Goal: Task Accomplishment & Management: Use online tool/utility

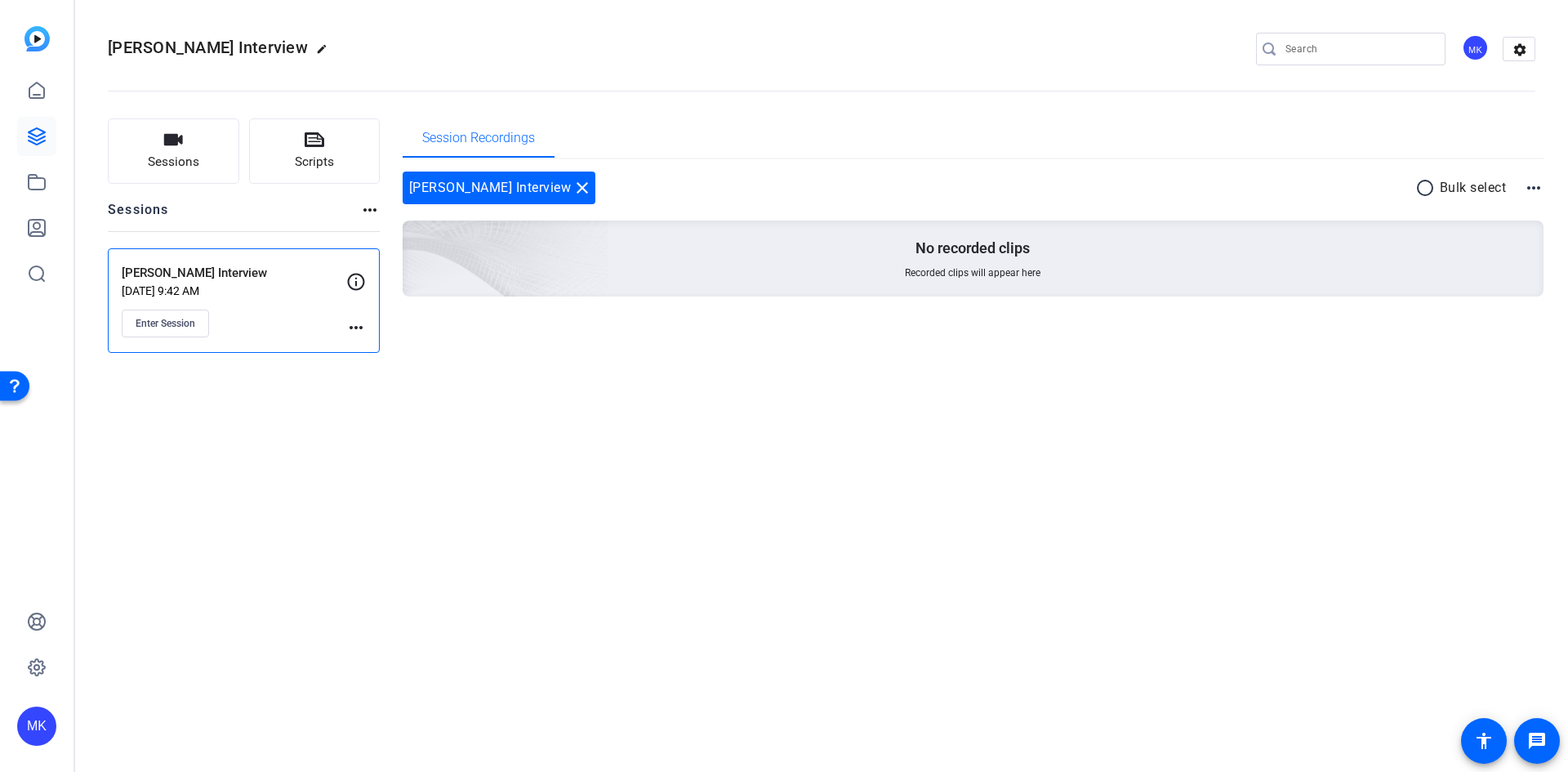
click at [349, 325] on mat-icon "more_horiz" at bounding box center [356, 327] width 20 height 20
click at [366, 350] on span "Edit Session" at bounding box center [396, 351] width 75 height 20
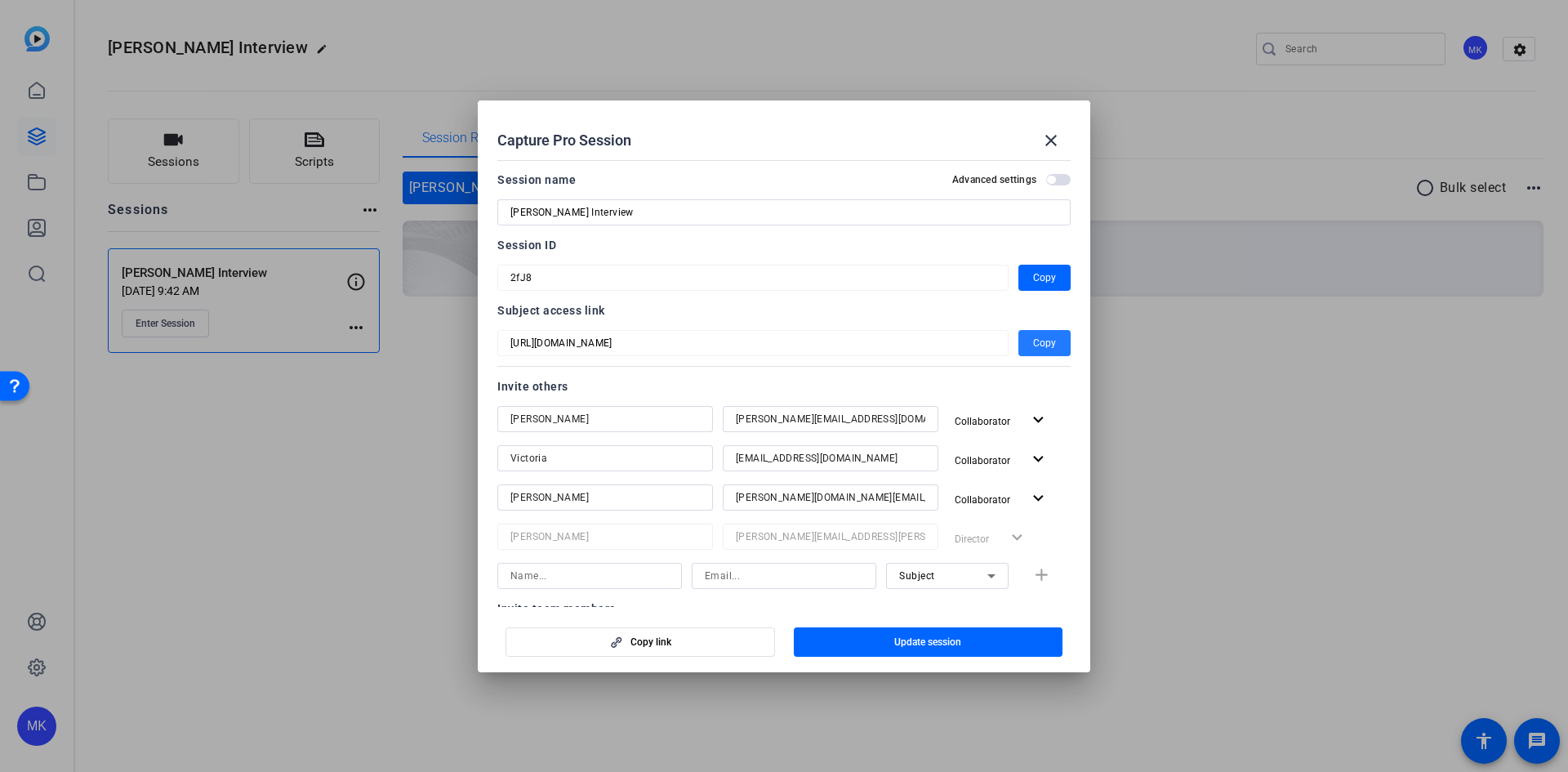
click at [1050, 345] on span "button" at bounding box center [1045, 343] width 52 height 39
click at [1060, 129] on span at bounding box center [1051, 141] width 39 height 39
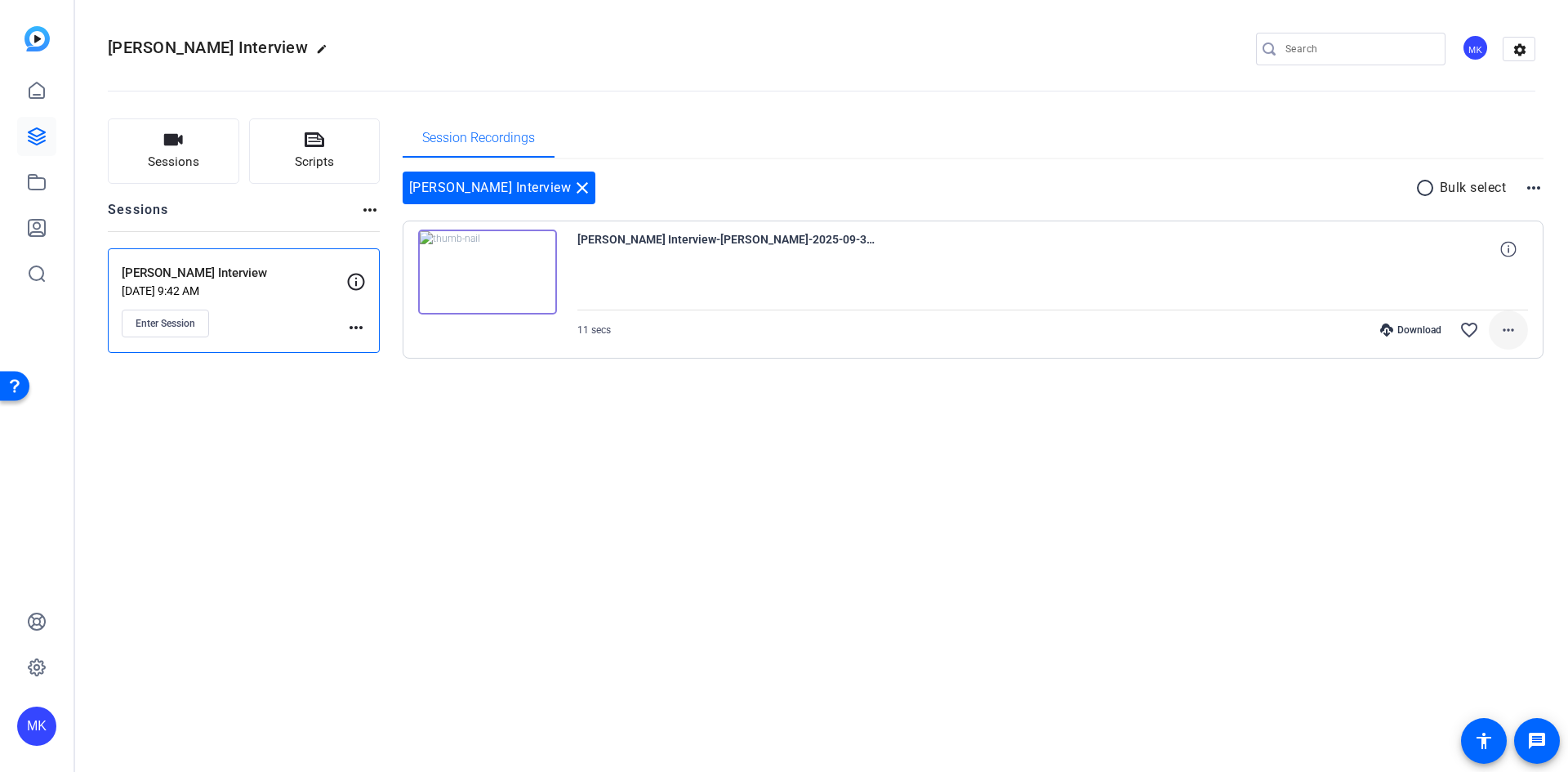
click at [1514, 321] on mat-icon "more_horiz" at bounding box center [1508, 330] width 20 height 20
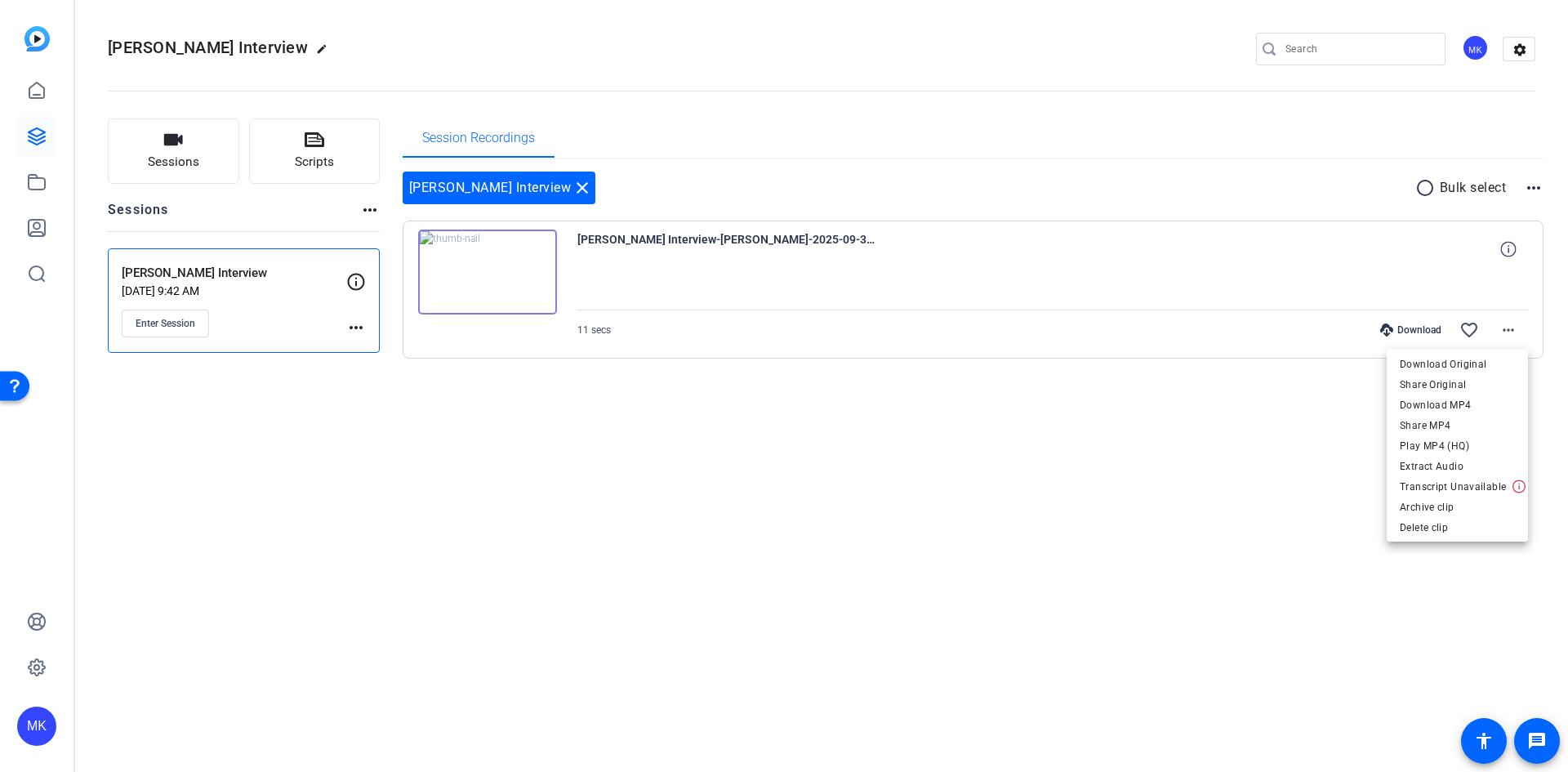
click at [499, 270] on div at bounding box center [784, 386] width 1568 height 772
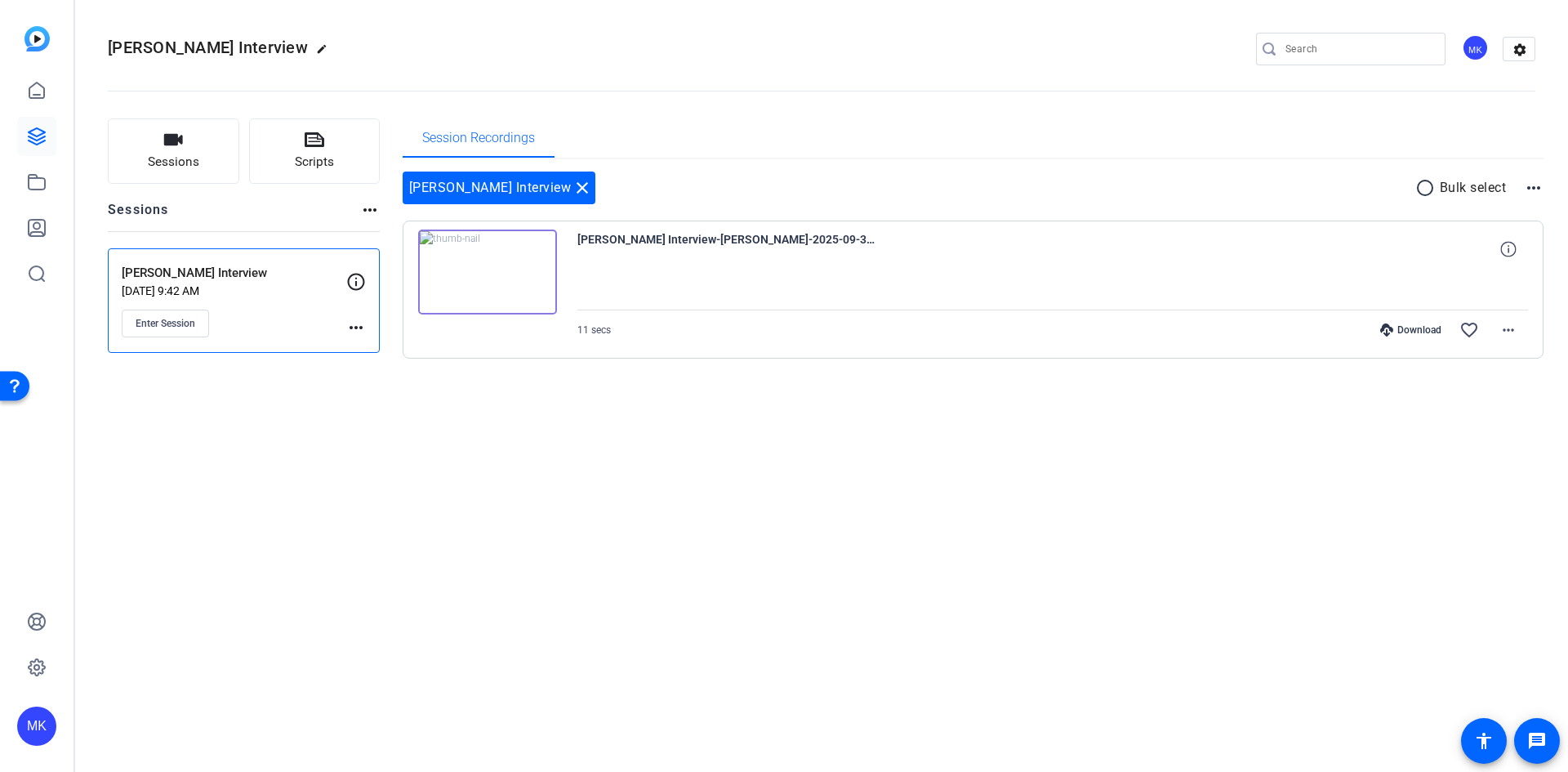
click at [494, 271] on img at bounding box center [488, 272] width 139 height 85
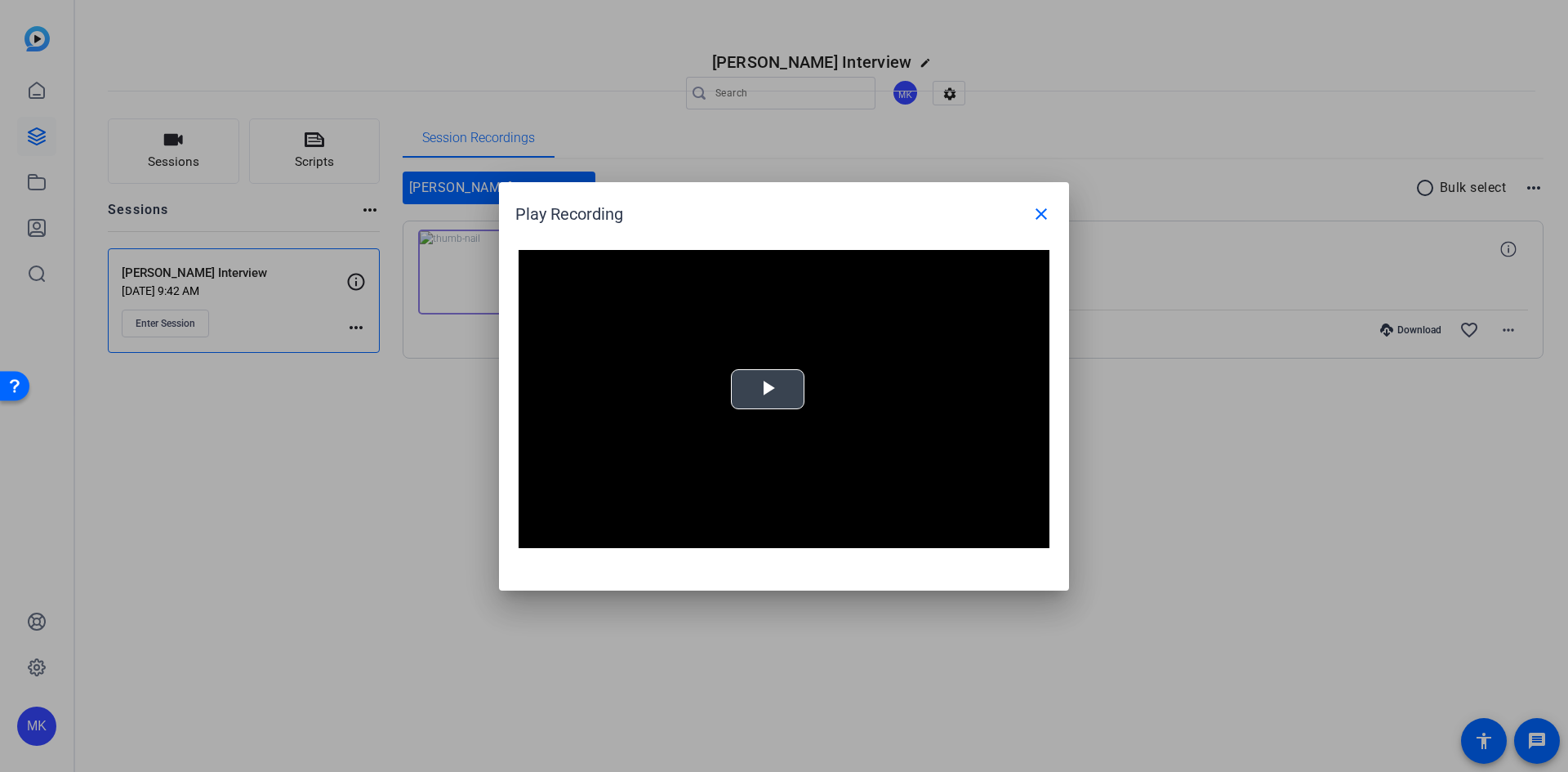
click at [768, 389] on span "Video Player" at bounding box center [768, 389] width 0 height 0
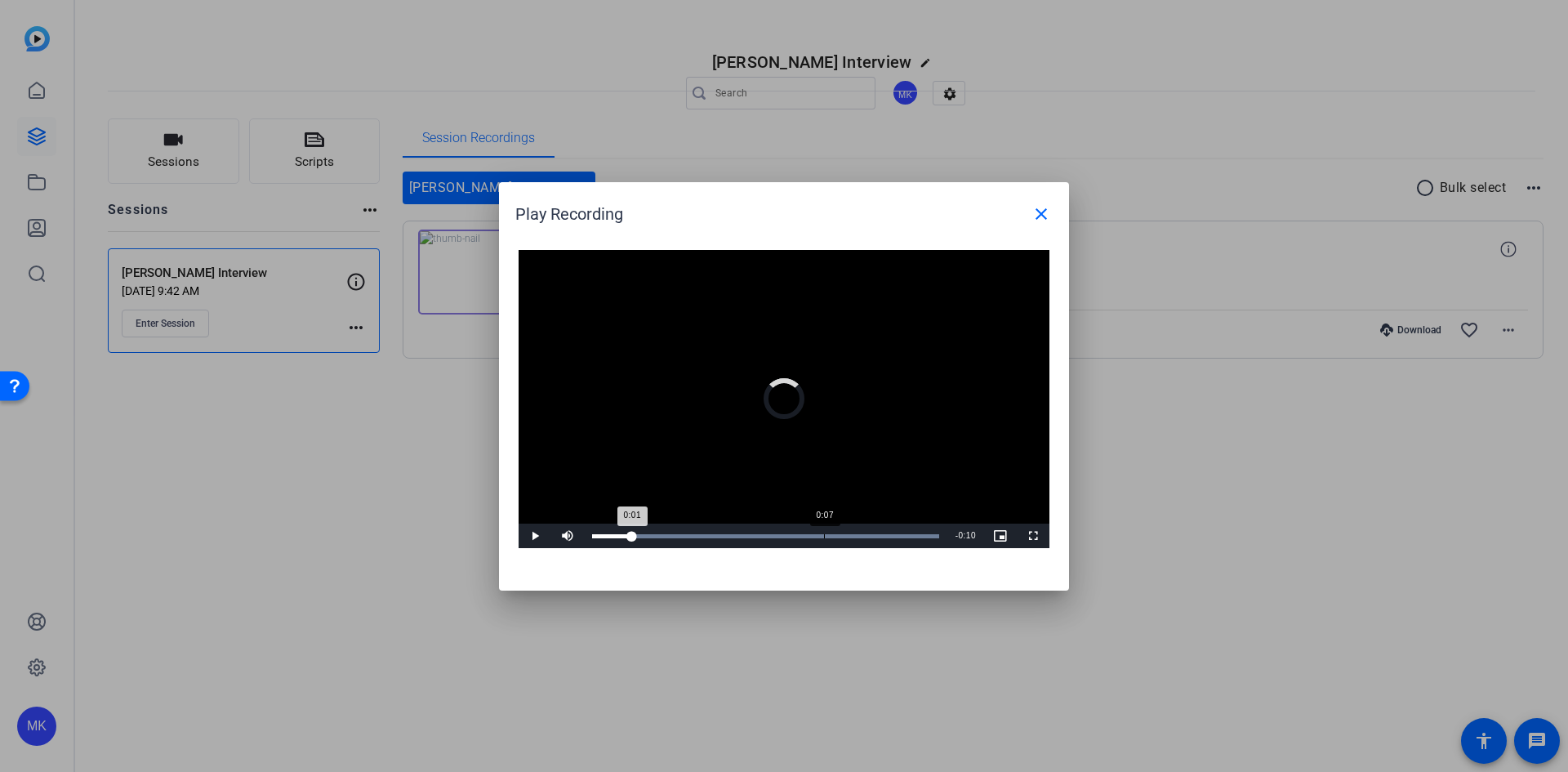
click at [824, 535] on div "0:07" at bounding box center [824, 535] width 1 height 4
click at [1042, 214] on mat-icon "close" at bounding box center [1042, 214] width 20 height 20
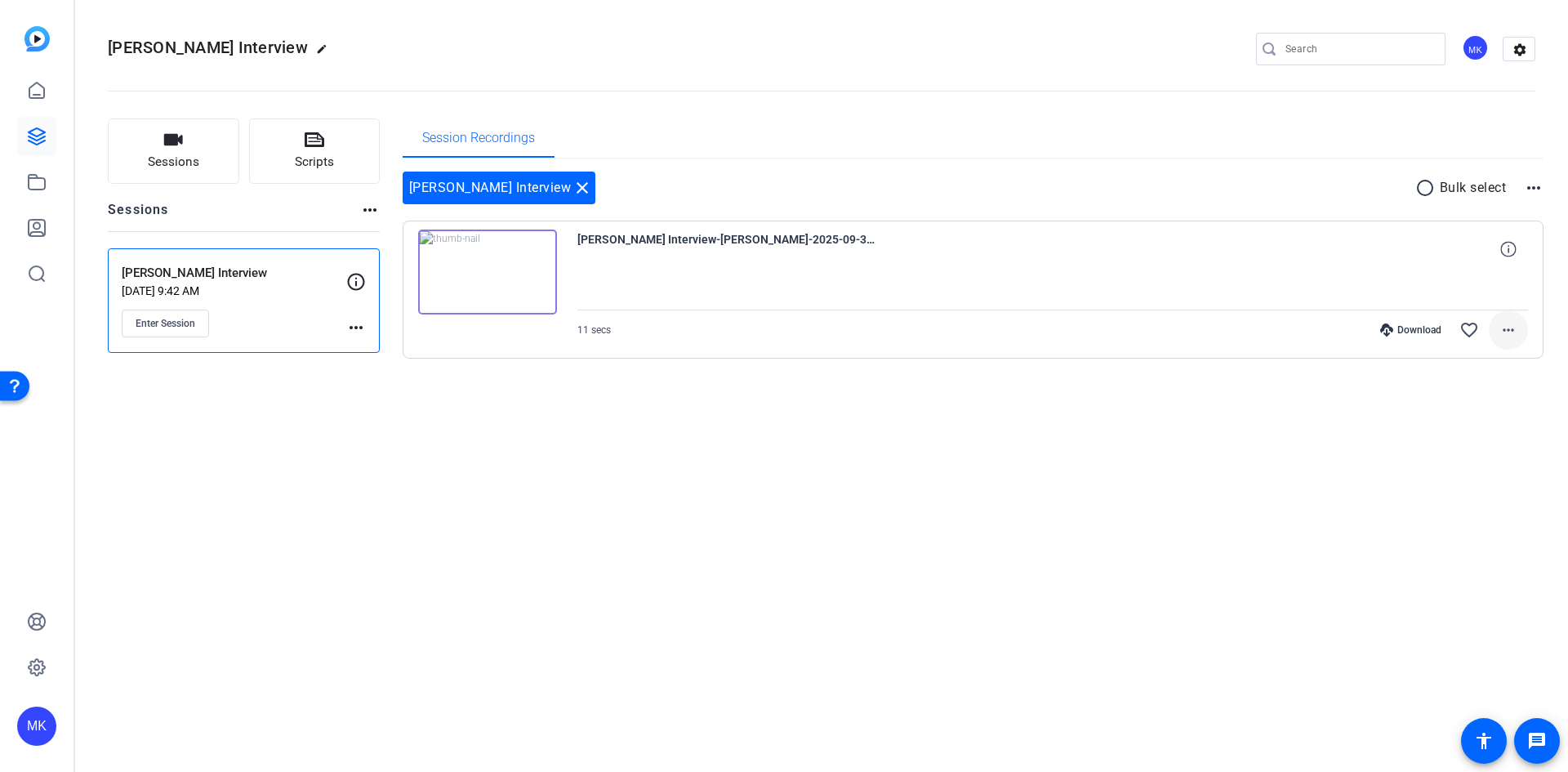
click at [1525, 328] on span at bounding box center [1508, 330] width 39 height 39
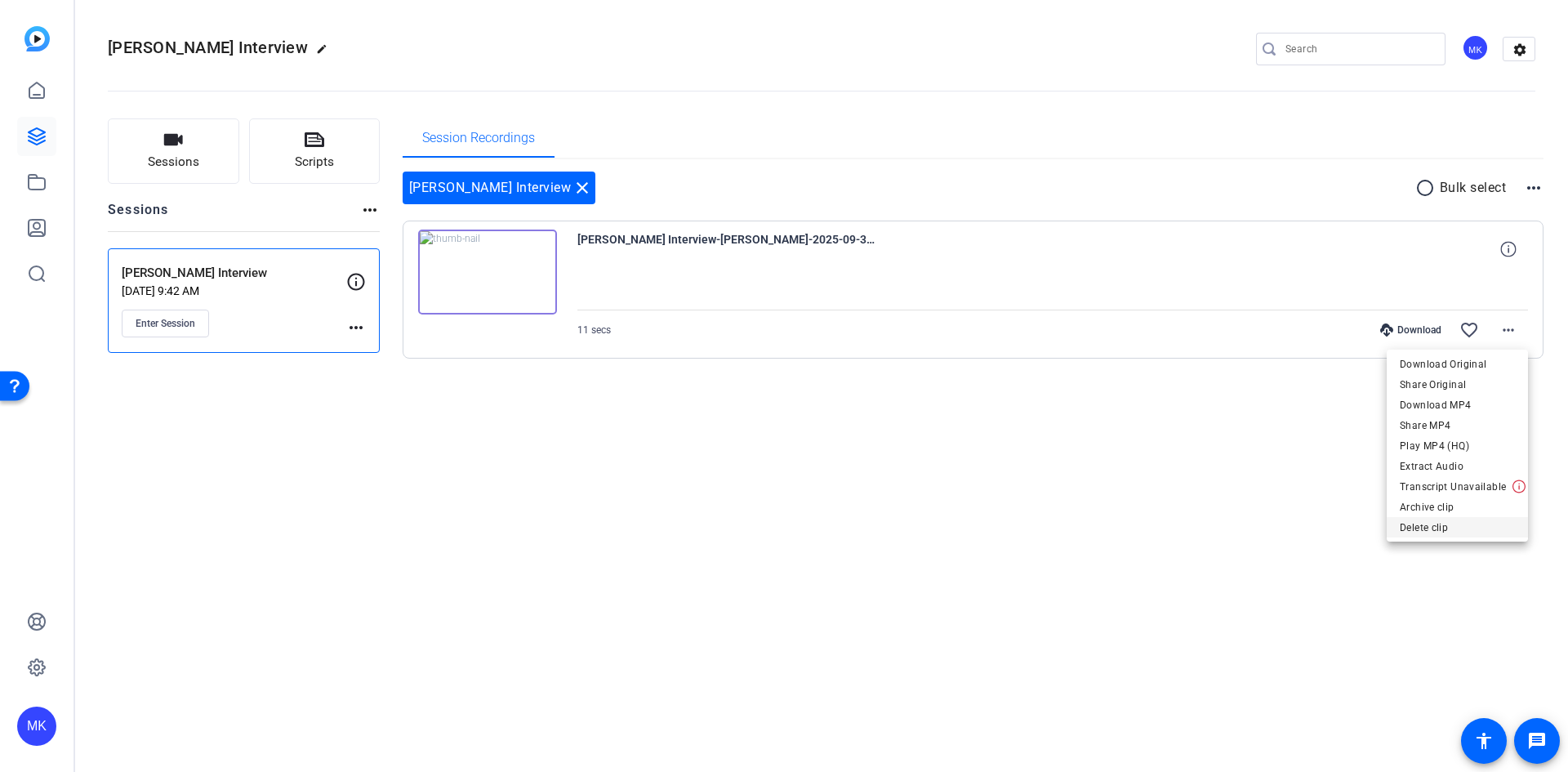
click at [1460, 530] on span "Delete clip" at bounding box center [1457, 527] width 115 height 20
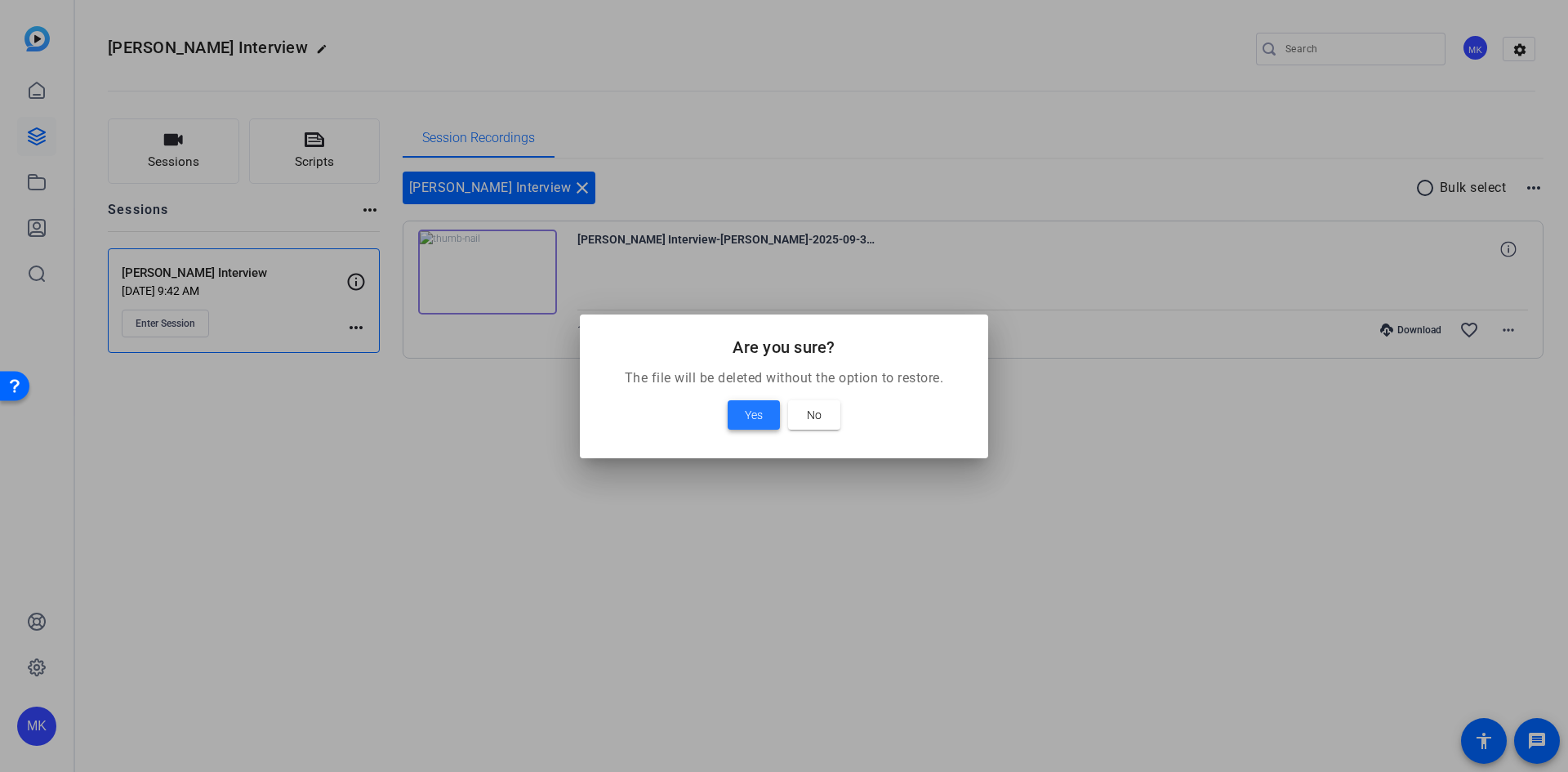
click at [747, 411] on span "Yes" at bounding box center [754, 415] width 18 height 20
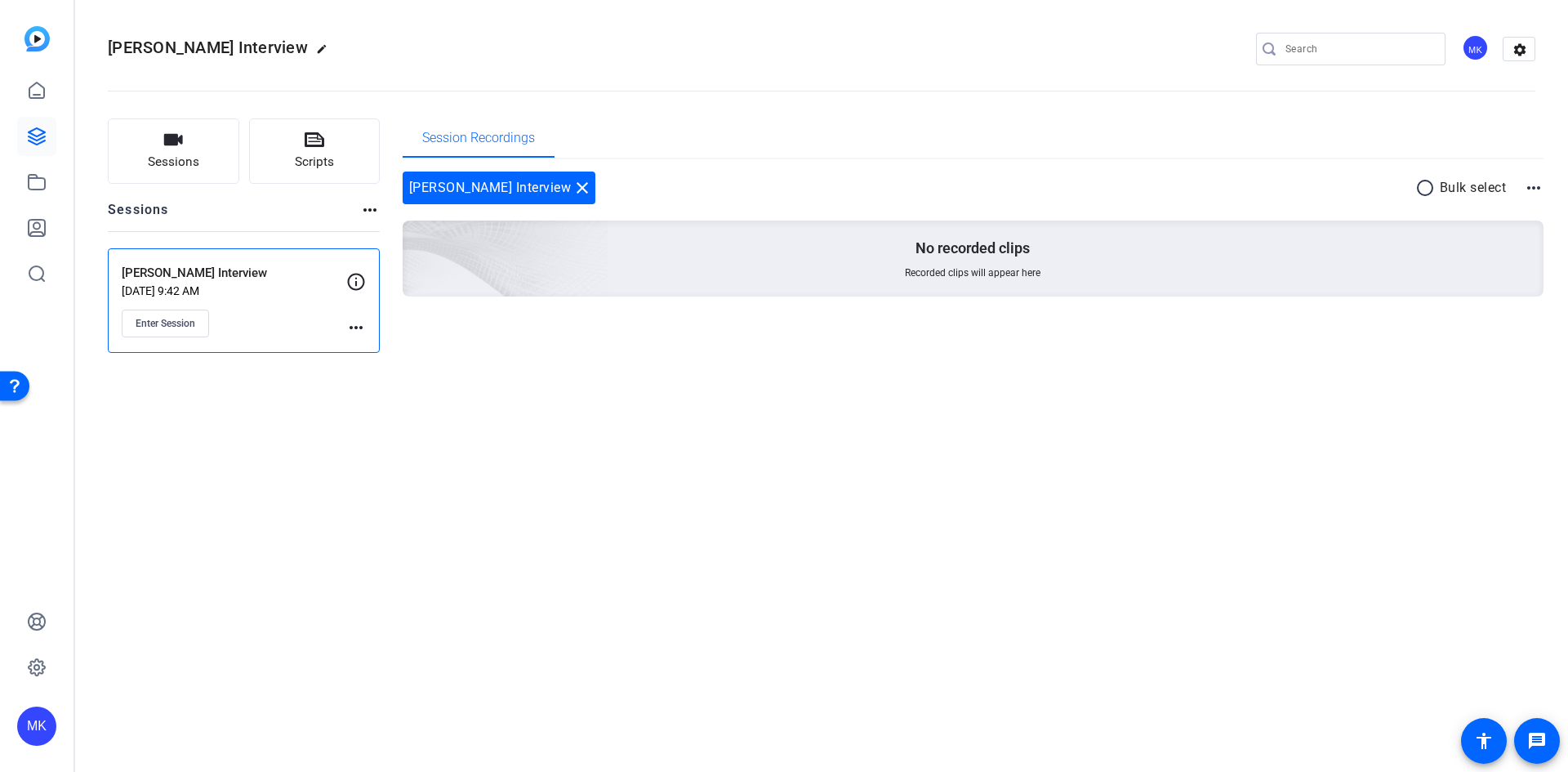
click at [365, 325] on mat-icon "more_horiz" at bounding box center [356, 327] width 20 height 20
click at [375, 349] on span "Edit Session" at bounding box center [396, 351] width 75 height 20
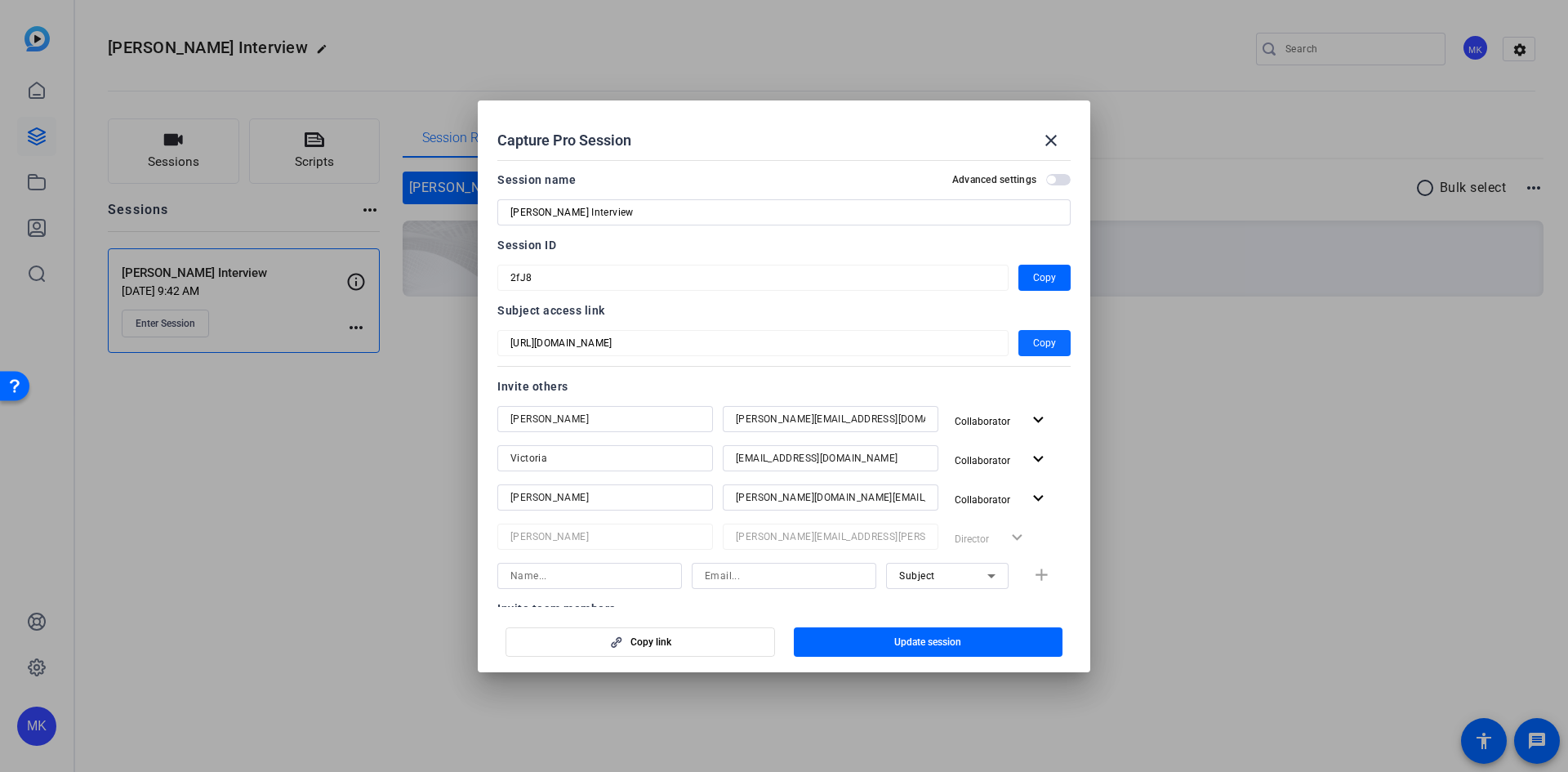
click at [1041, 341] on span "Copy" at bounding box center [1045, 343] width 23 height 20
click at [1054, 336] on span "button" at bounding box center [1045, 343] width 52 height 39
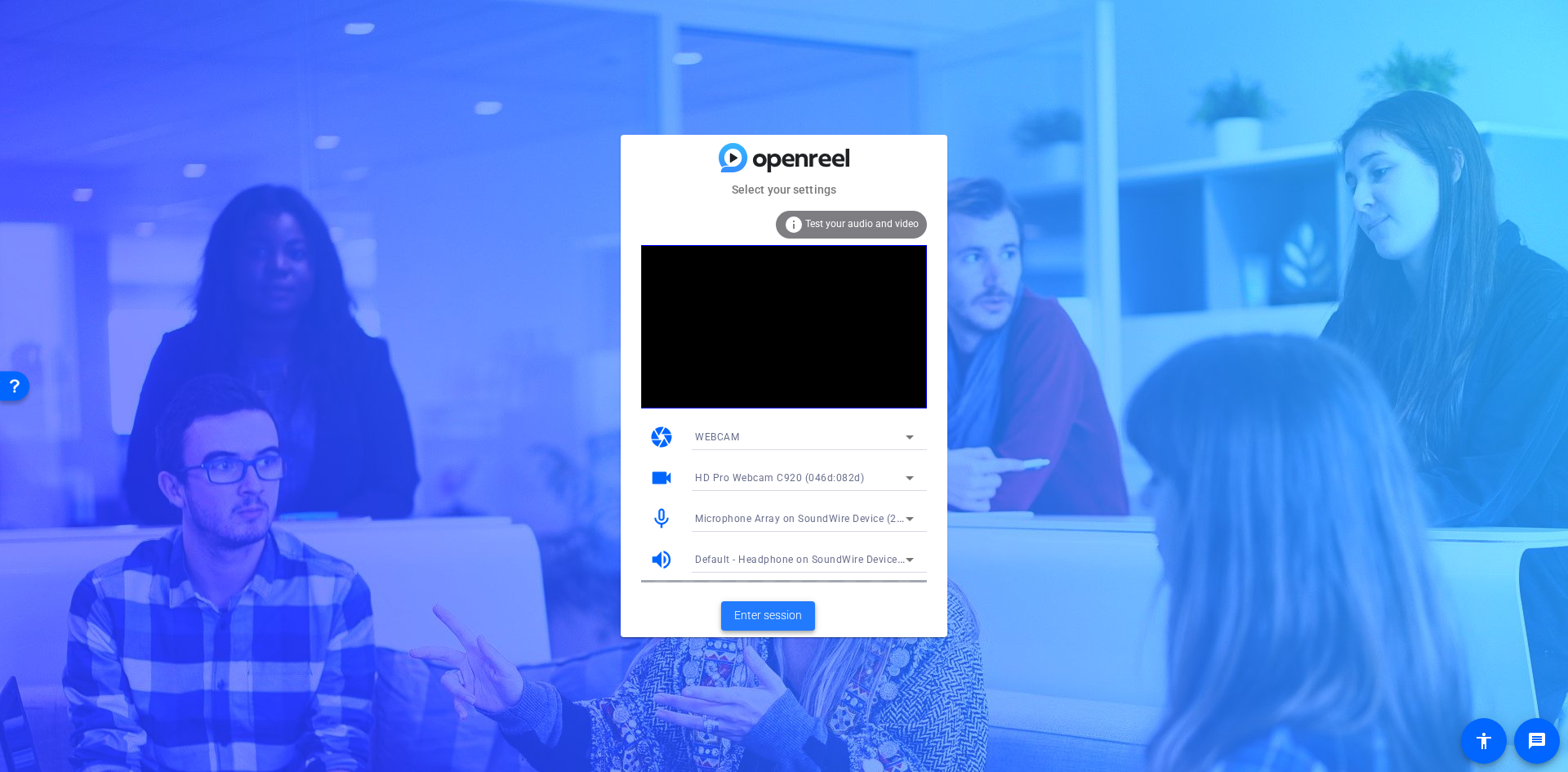
click at [800, 611] on span "Enter session" at bounding box center [768, 615] width 68 height 17
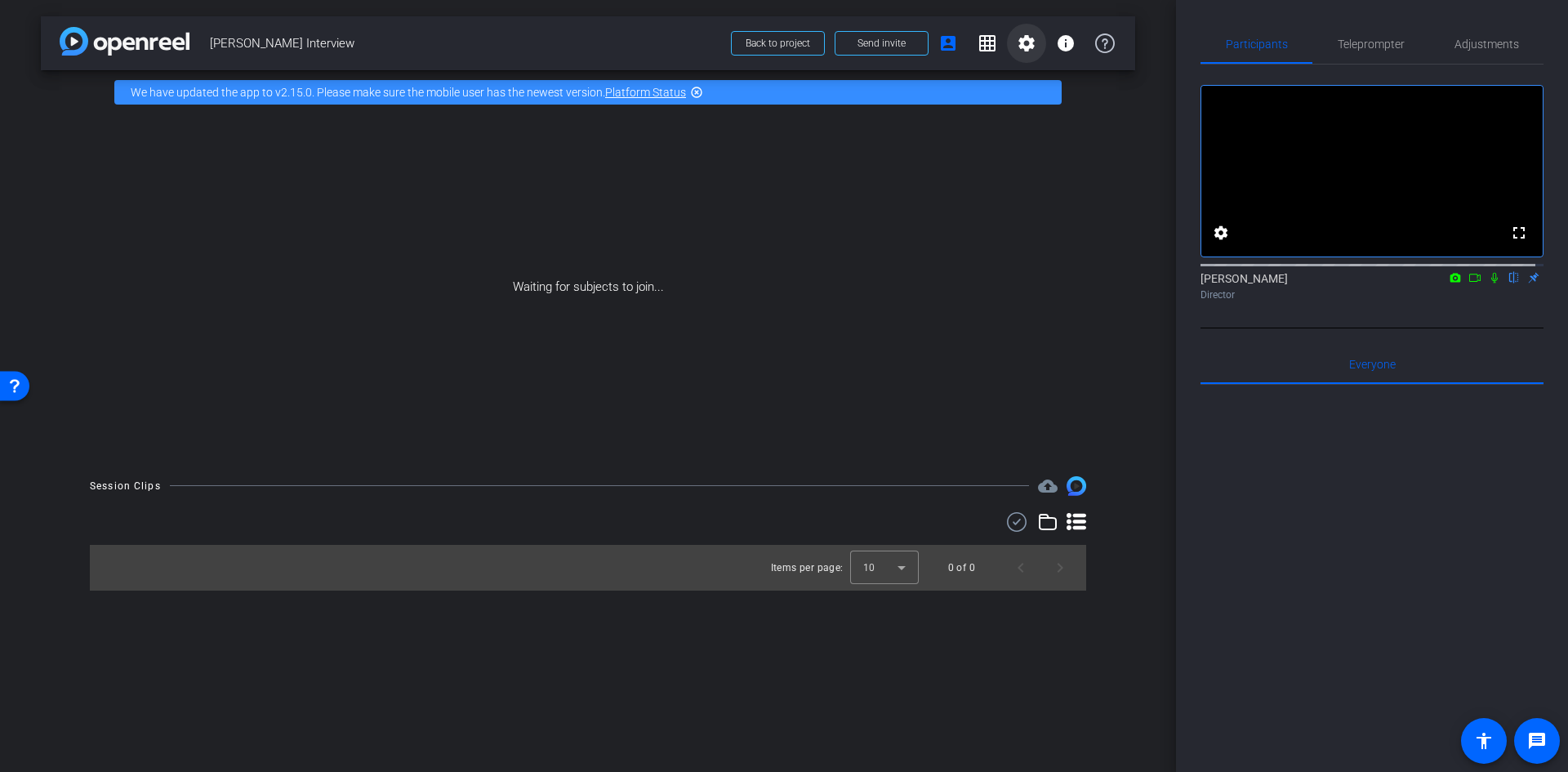
click at [1037, 44] on span at bounding box center [1027, 43] width 39 height 39
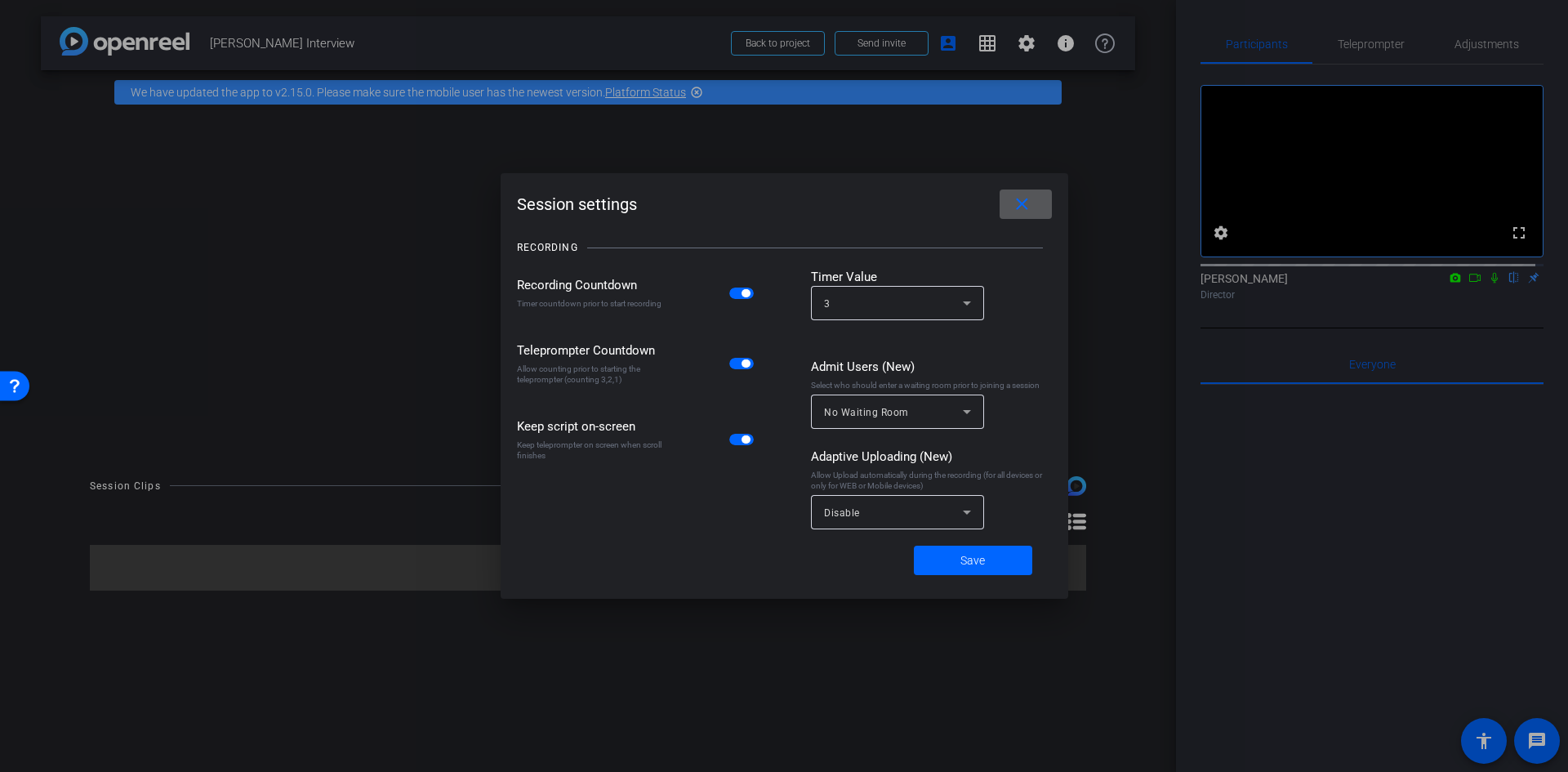
click at [902, 509] on div "Disable" at bounding box center [893, 512] width 139 height 20
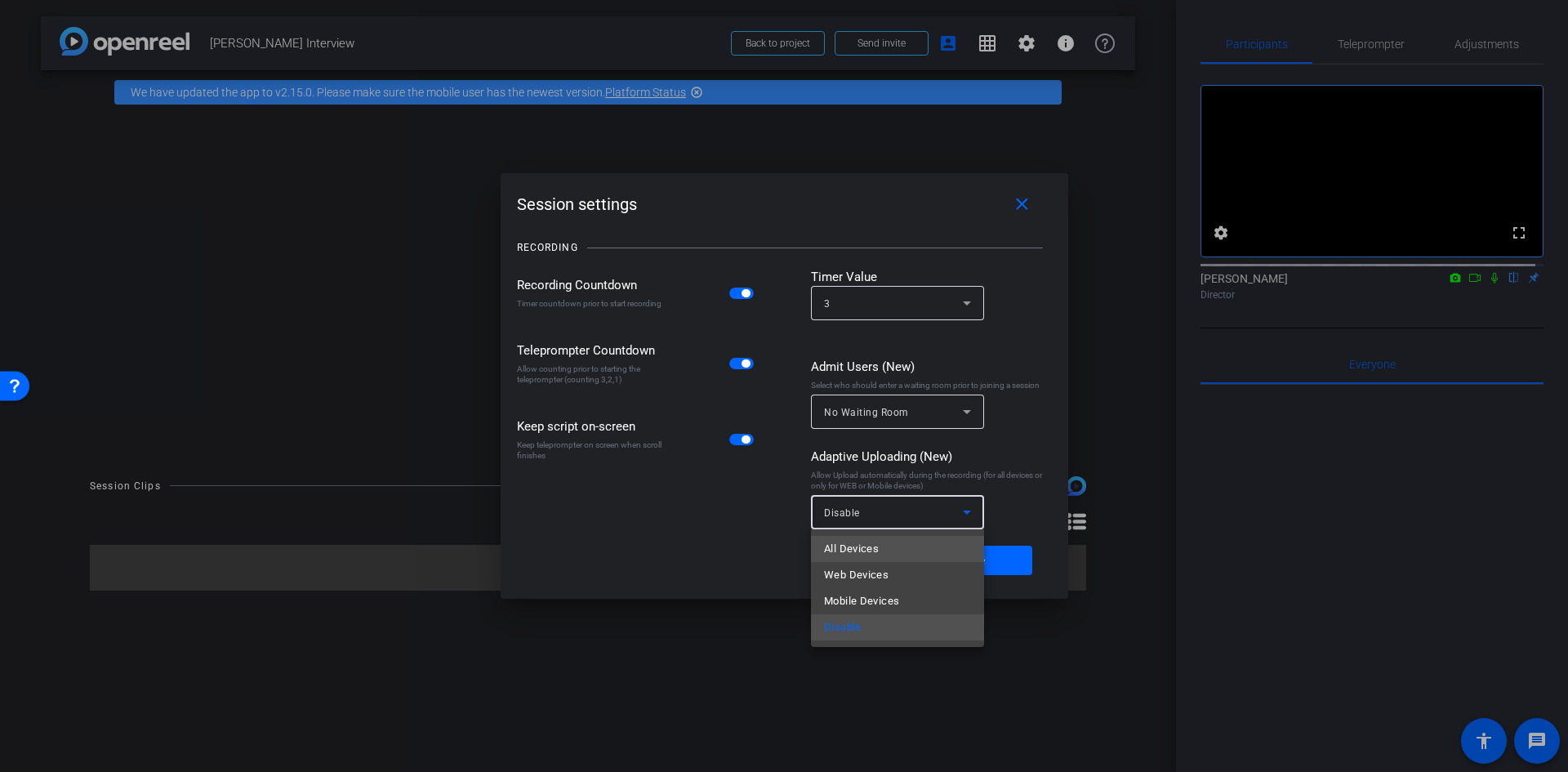
click at [859, 548] on span "All Devices" at bounding box center [851, 549] width 55 height 20
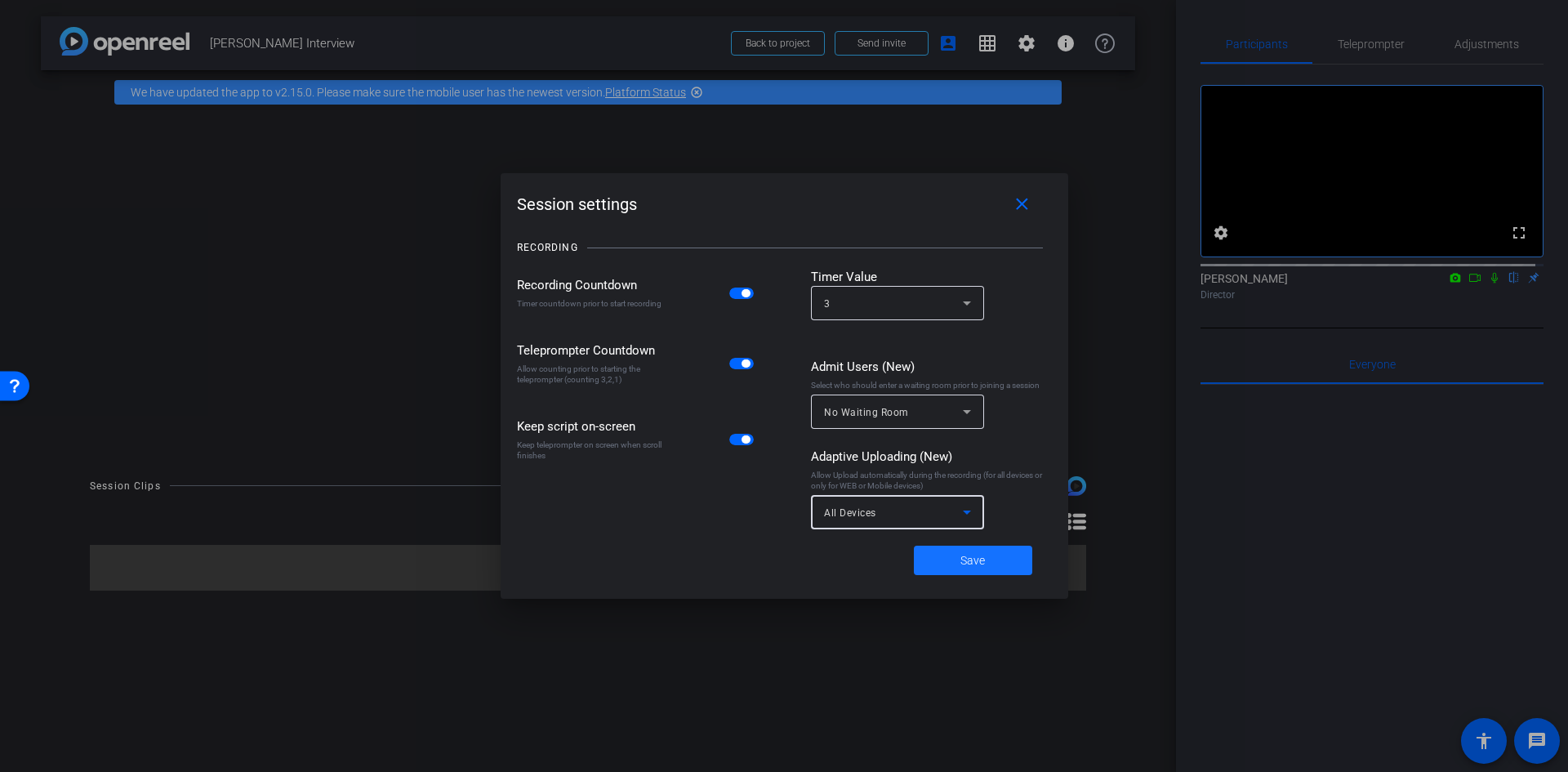
click at [971, 562] on span "Save" at bounding box center [973, 560] width 25 height 17
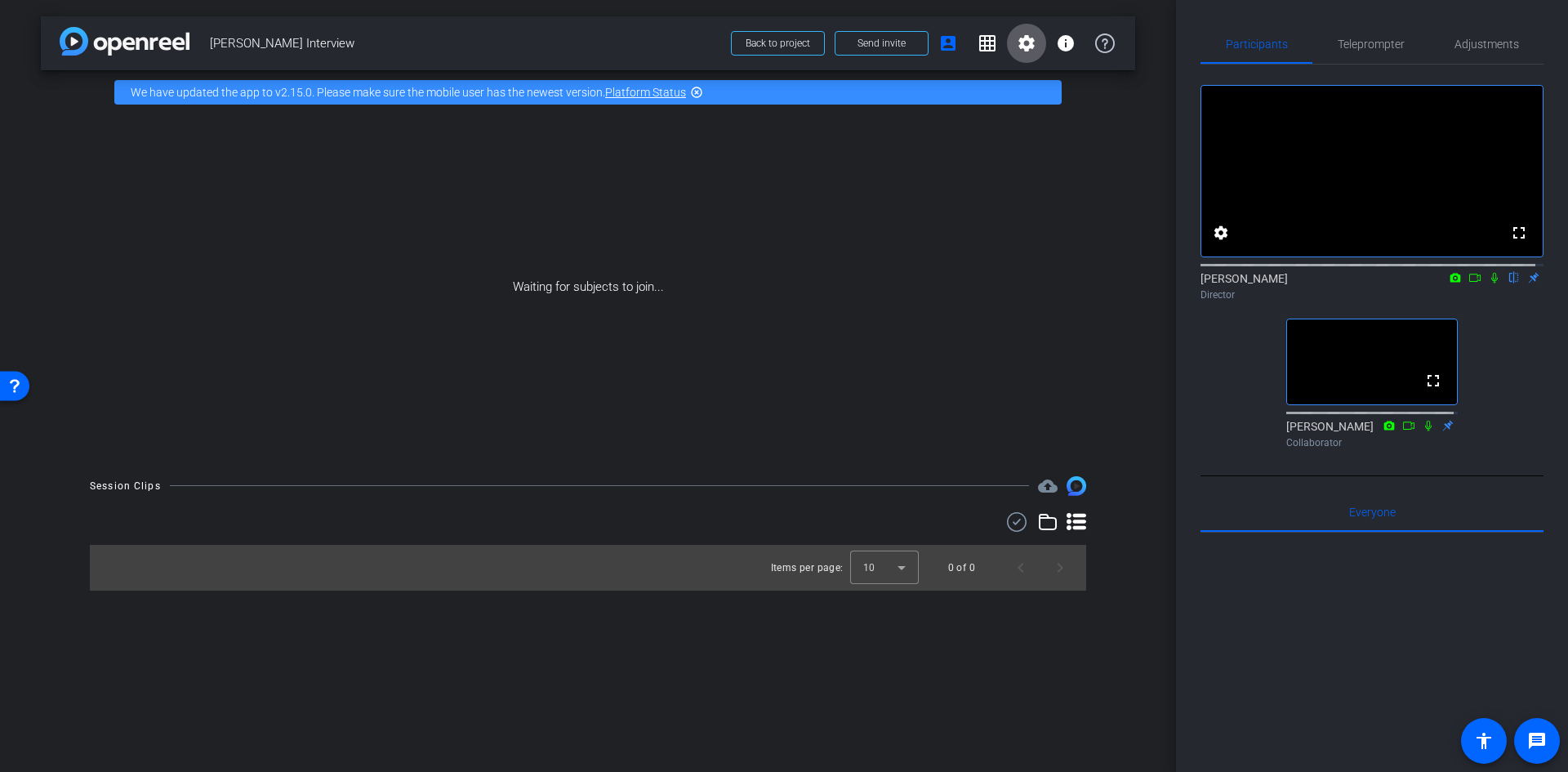
click at [1032, 40] on mat-icon "settings" at bounding box center [1027, 43] width 20 height 20
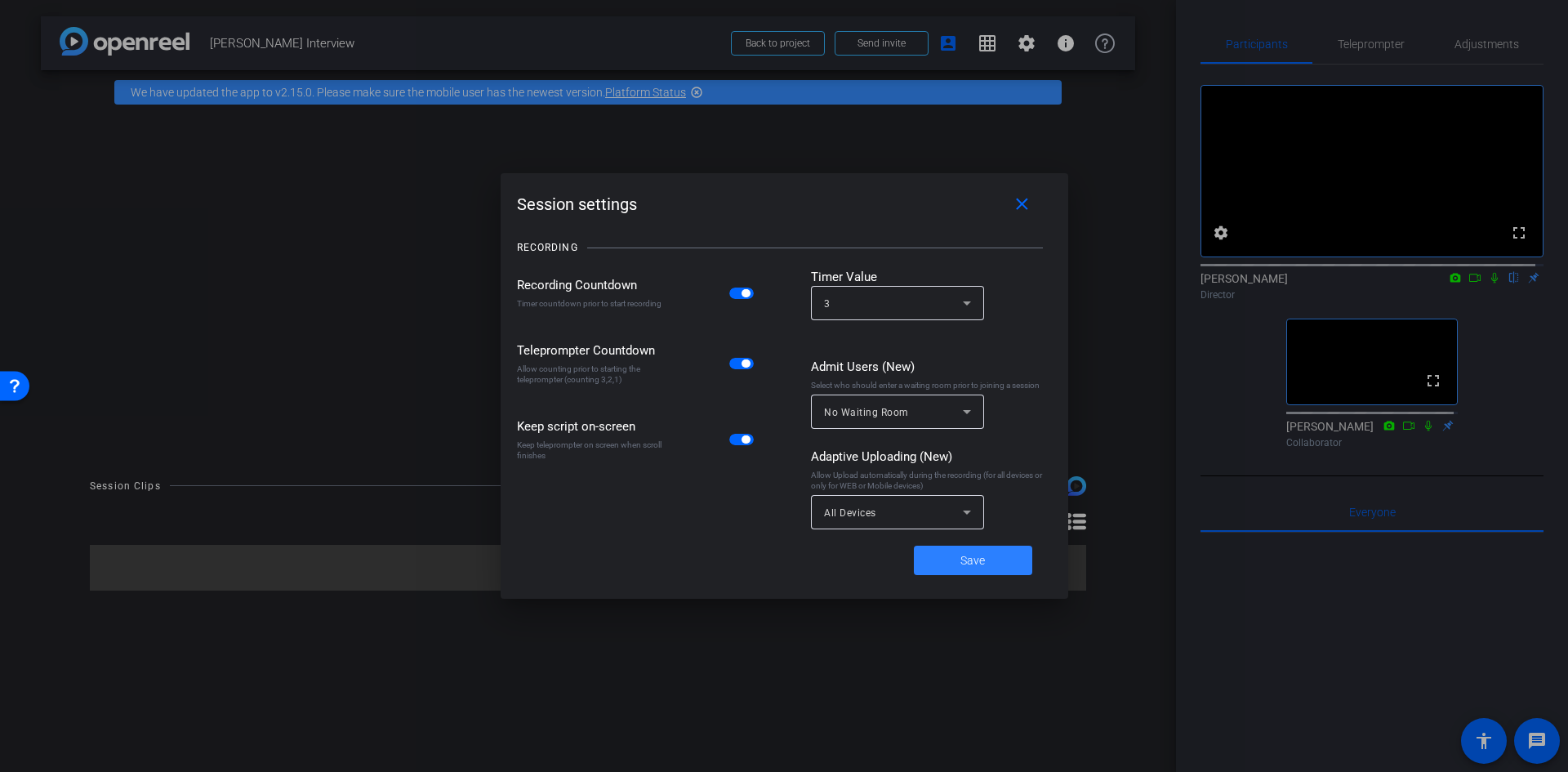
click at [980, 562] on span "Save" at bounding box center [973, 560] width 25 height 17
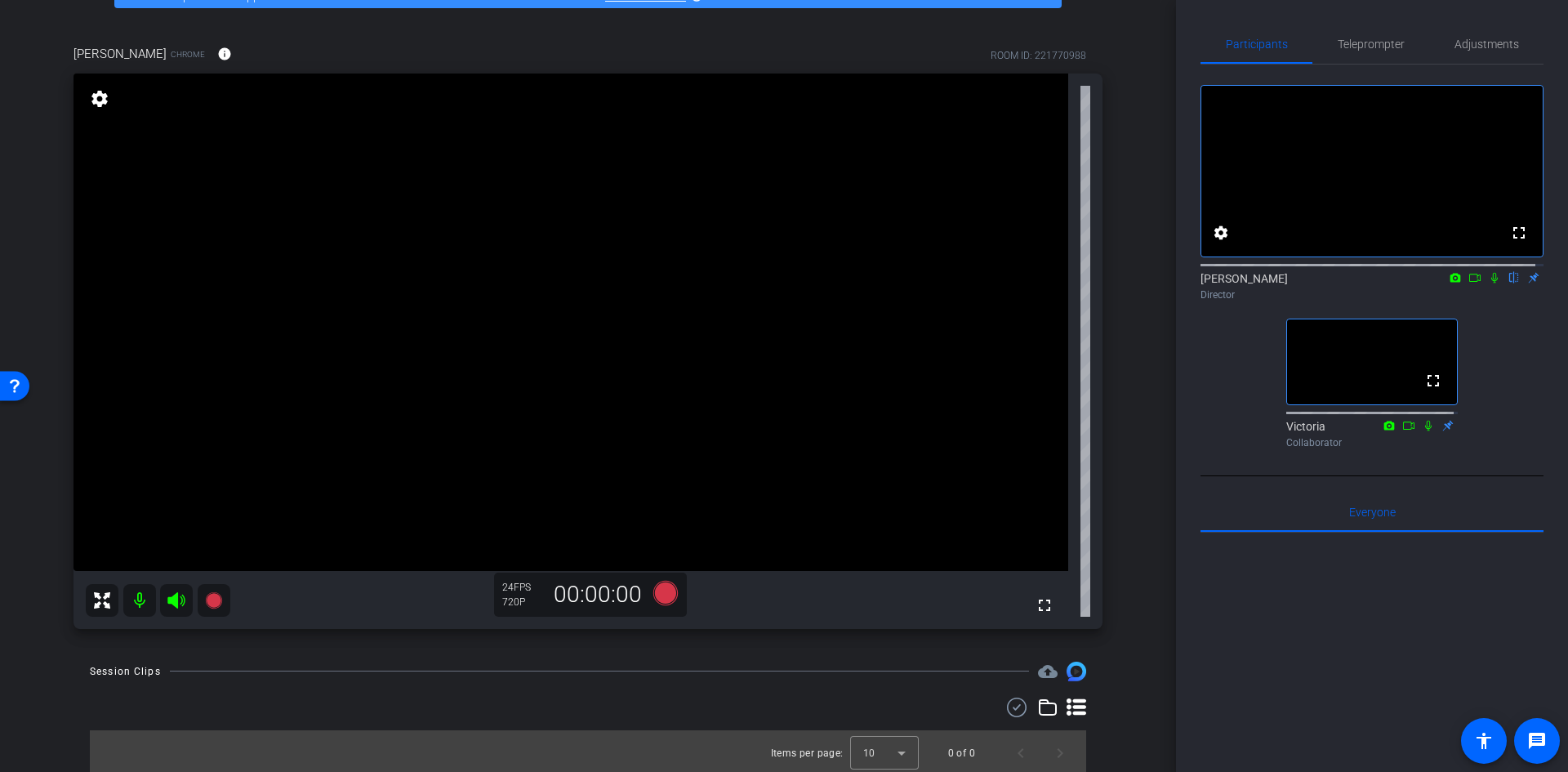
scroll to position [101, 0]
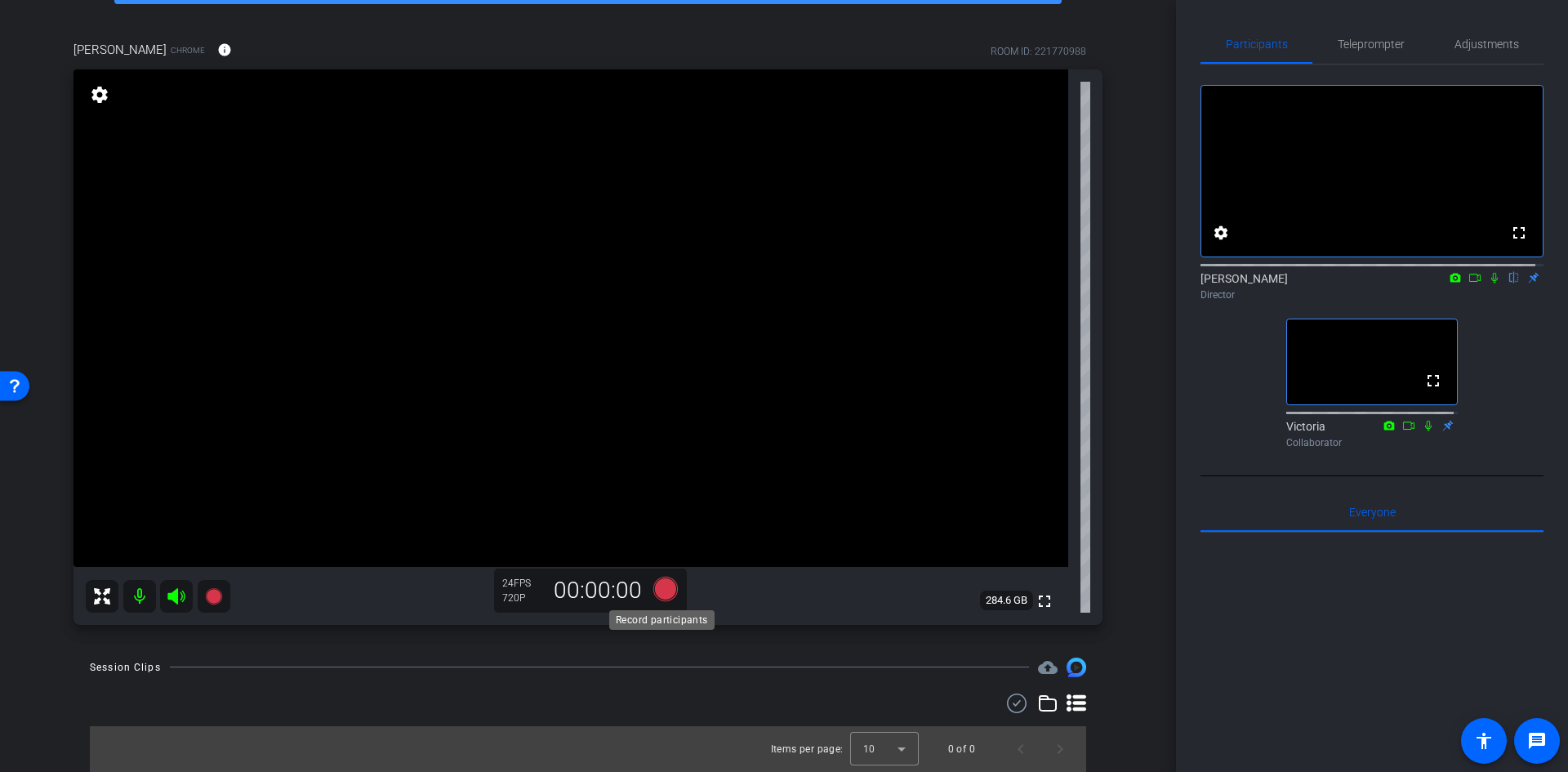
click at [663, 585] on icon at bounding box center [666, 588] width 25 height 25
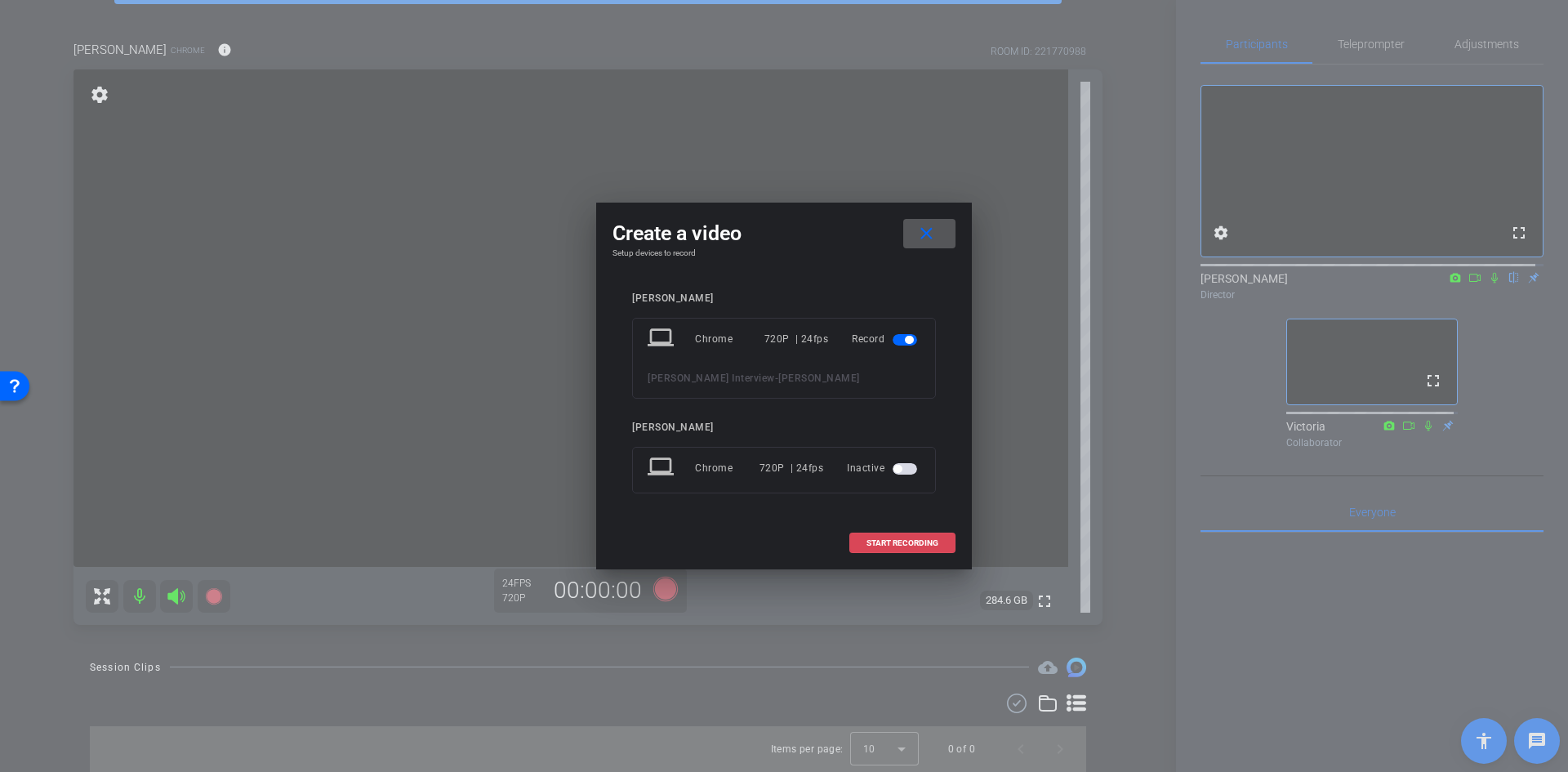
click at [908, 541] on span "START RECORDING" at bounding box center [902, 543] width 72 height 8
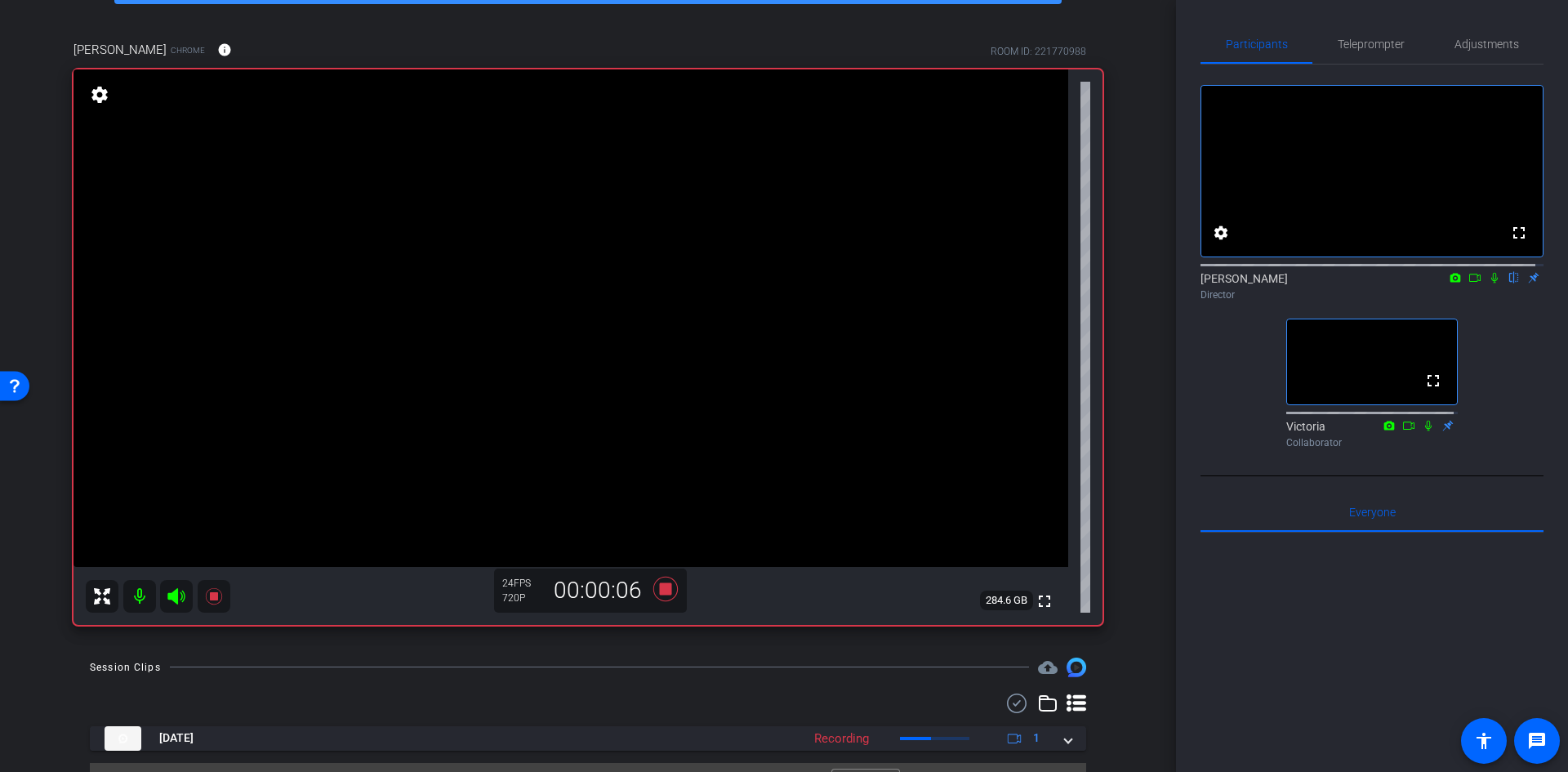
scroll to position [138, 0]
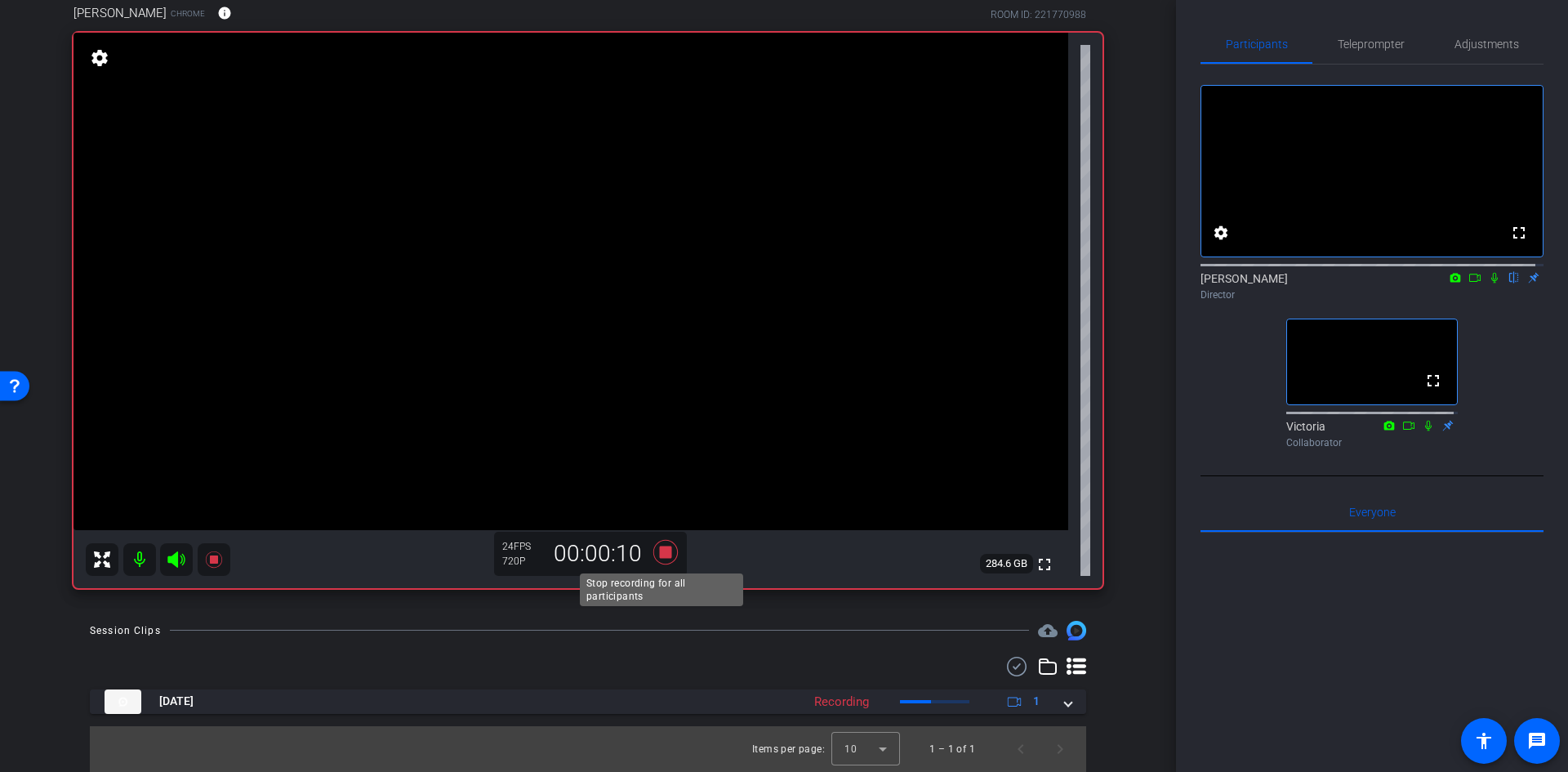
click at [662, 549] on icon at bounding box center [666, 551] width 25 height 25
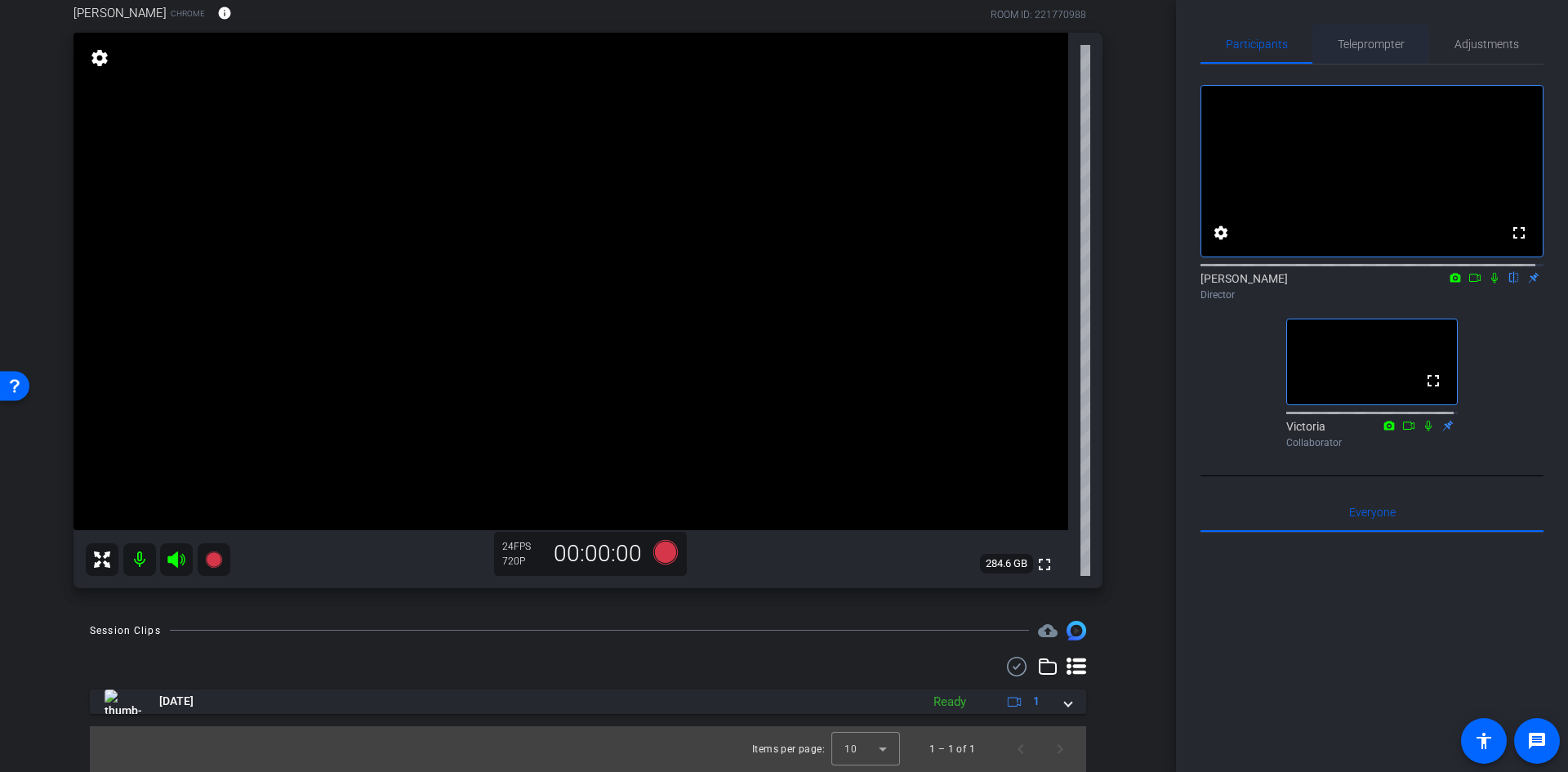
click at [1391, 38] on span "Teleprompter" at bounding box center [1371, 44] width 67 height 11
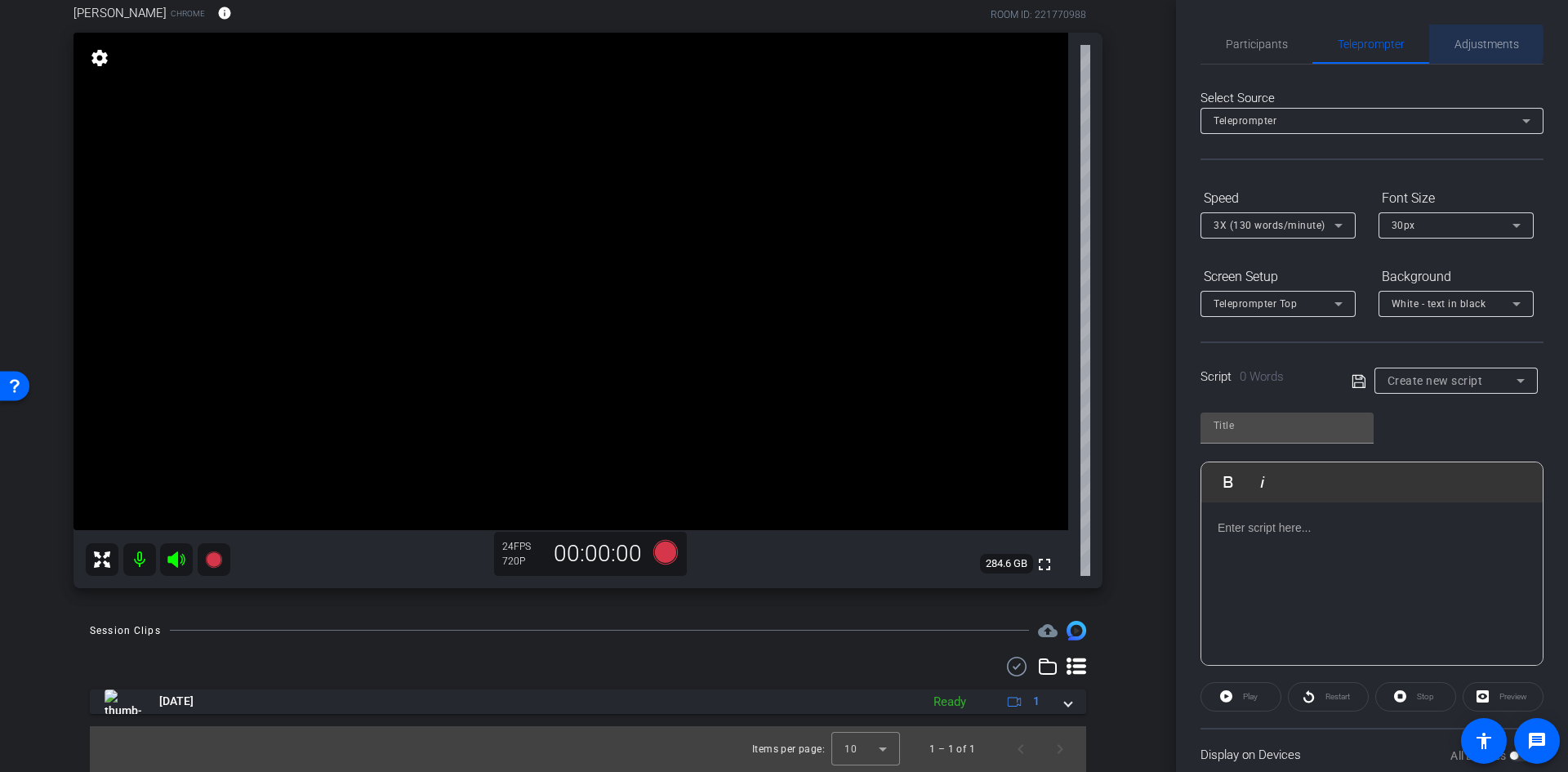
click at [1467, 43] on span "Adjustments" at bounding box center [1486, 44] width 65 height 11
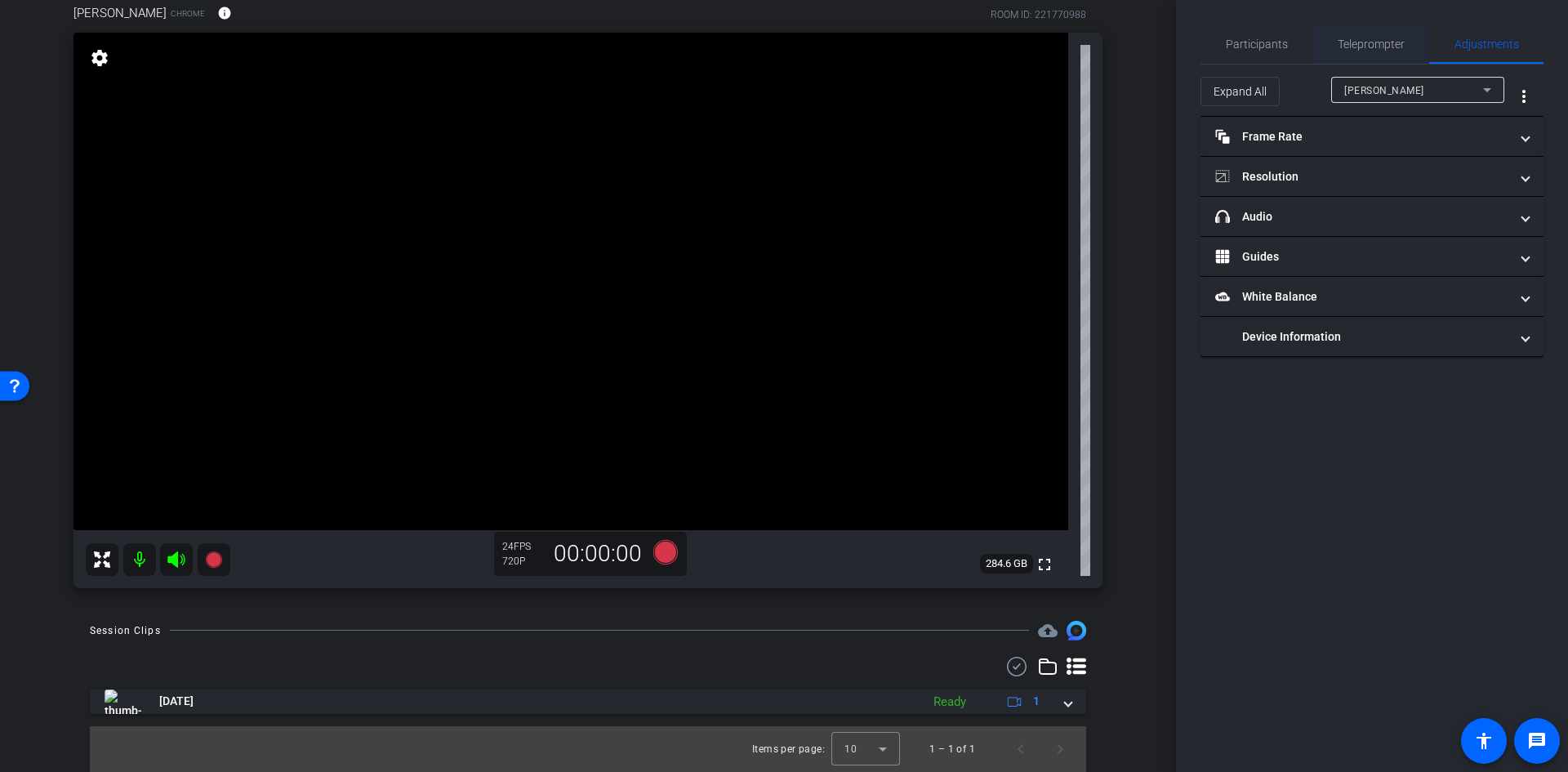
click at [1350, 54] on span "Teleprompter" at bounding box center [1371, 44] width 67 height 39
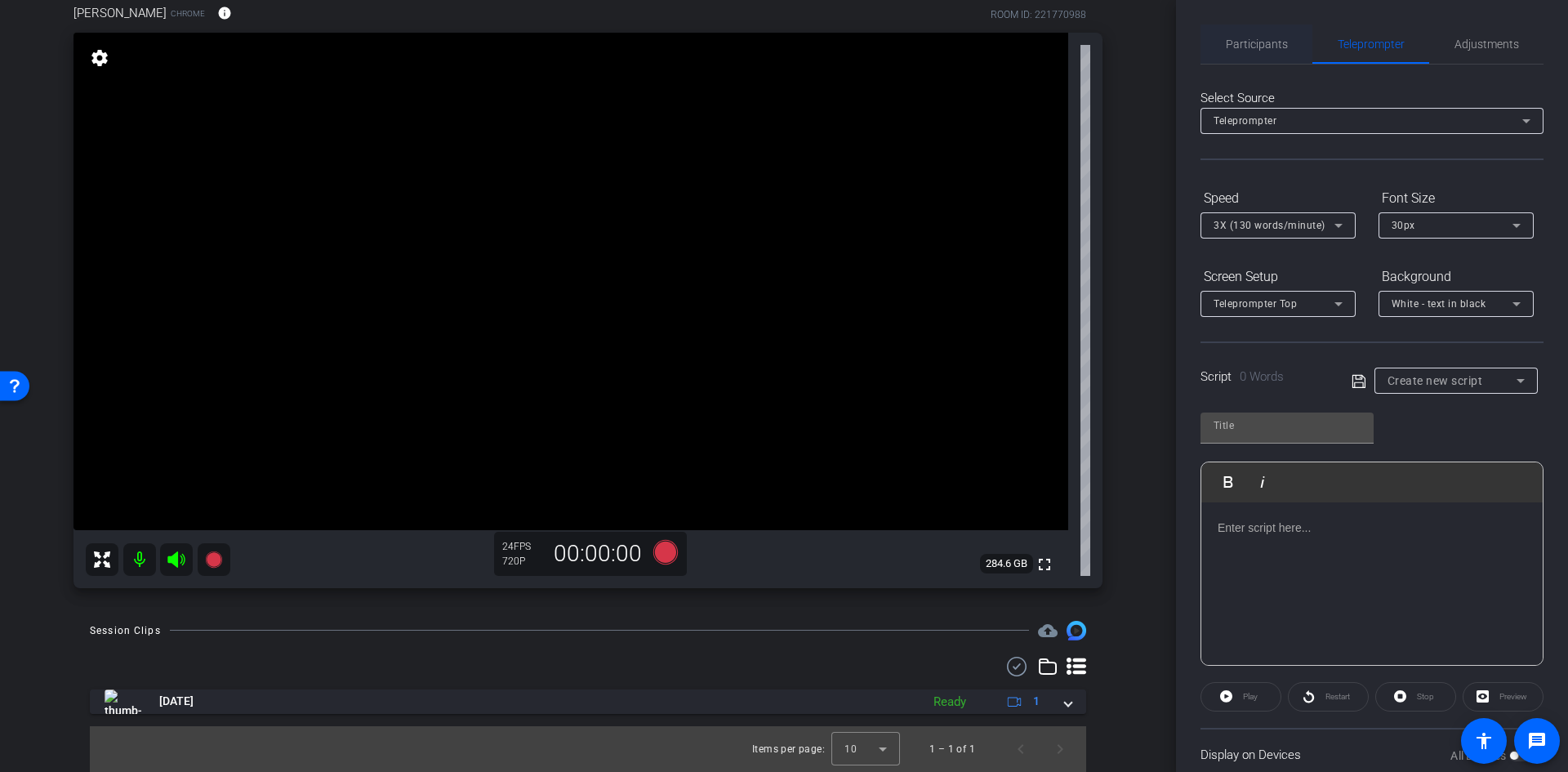
click at [1272, 47] on span "Participants" at bounding box center [1257, 44] width 62 height 11
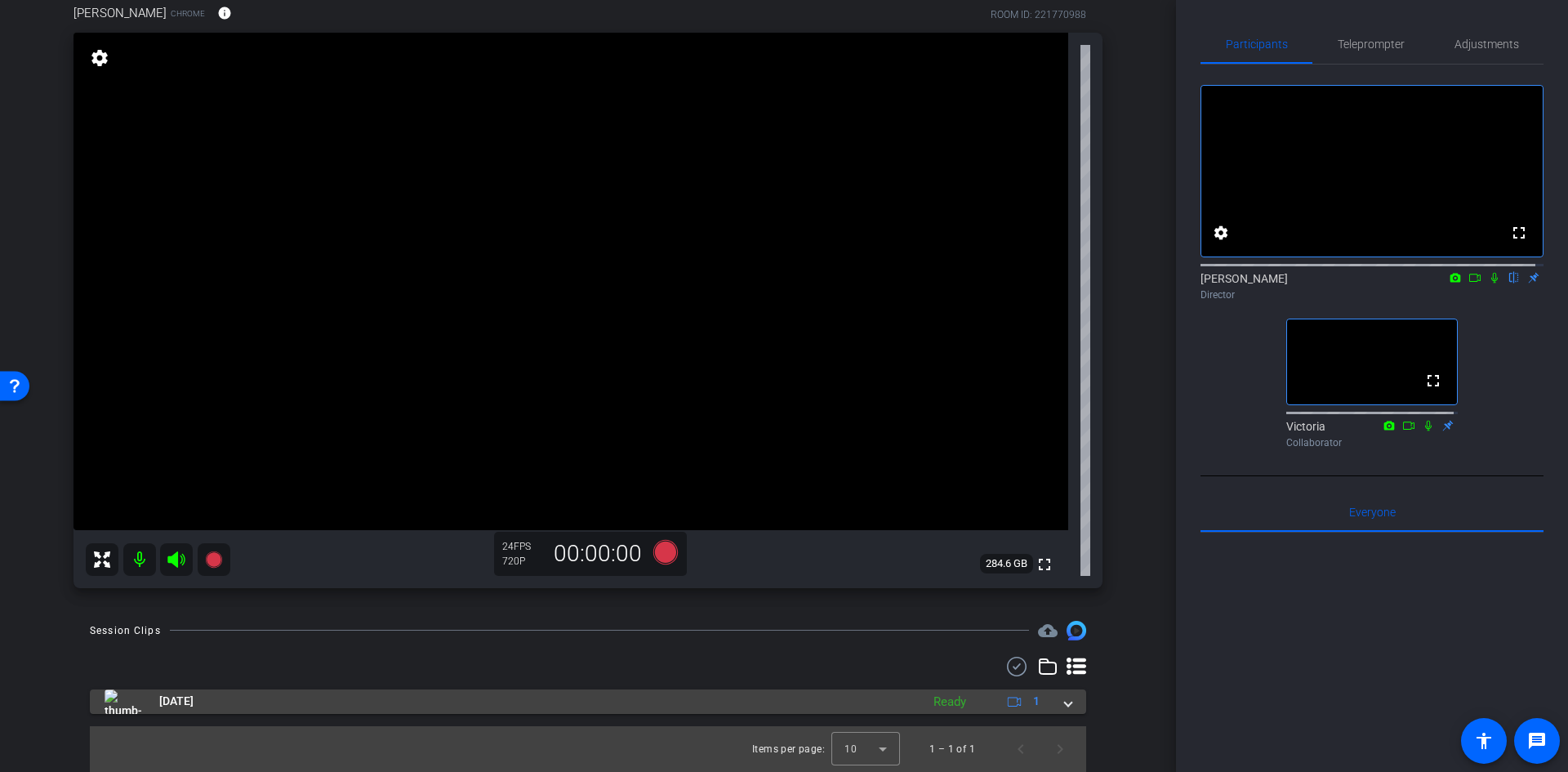
click at [1065, 704] on span at bounding box center [1069, 701] width 7 height 17
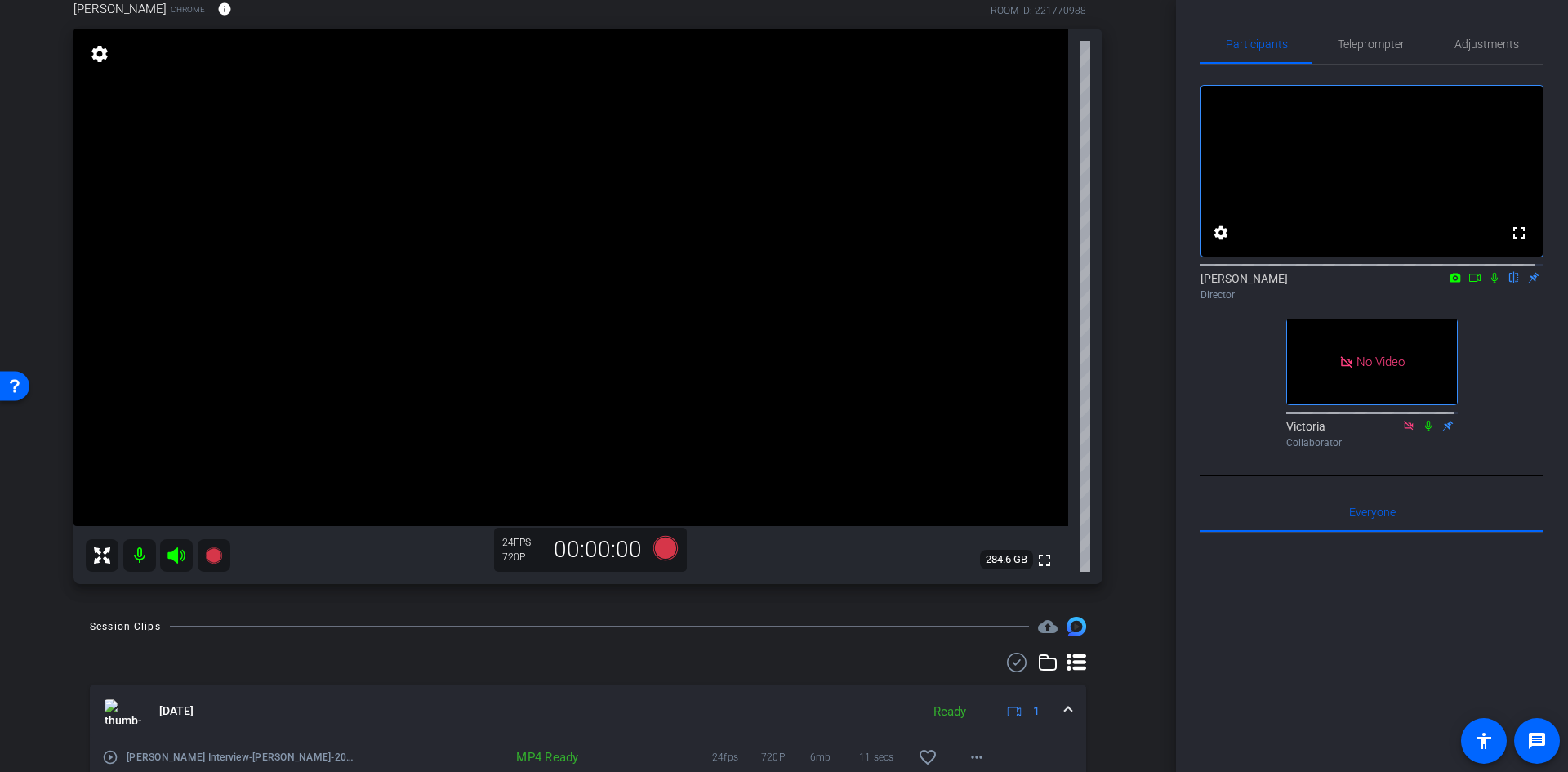
scroll to position [0, 0]
